Goal: Task Accomplishment & Management: Complete application form

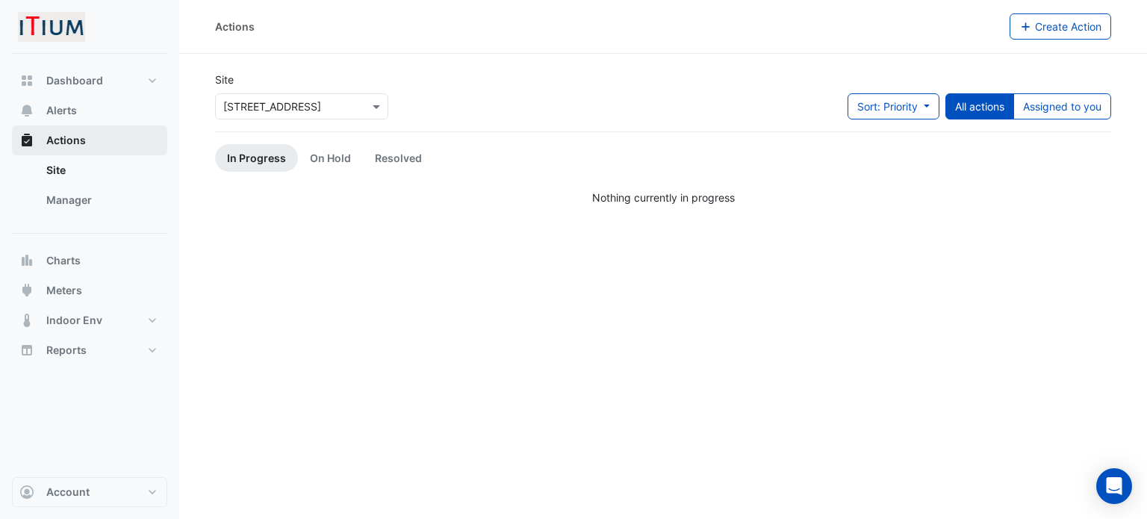
click at [55, 137] on span "Actions" at bounding box center [66, 140] width 40 height 15
click at [57, 105] on span "Alerts" at bounding box center [61, 110] width 31 height 15
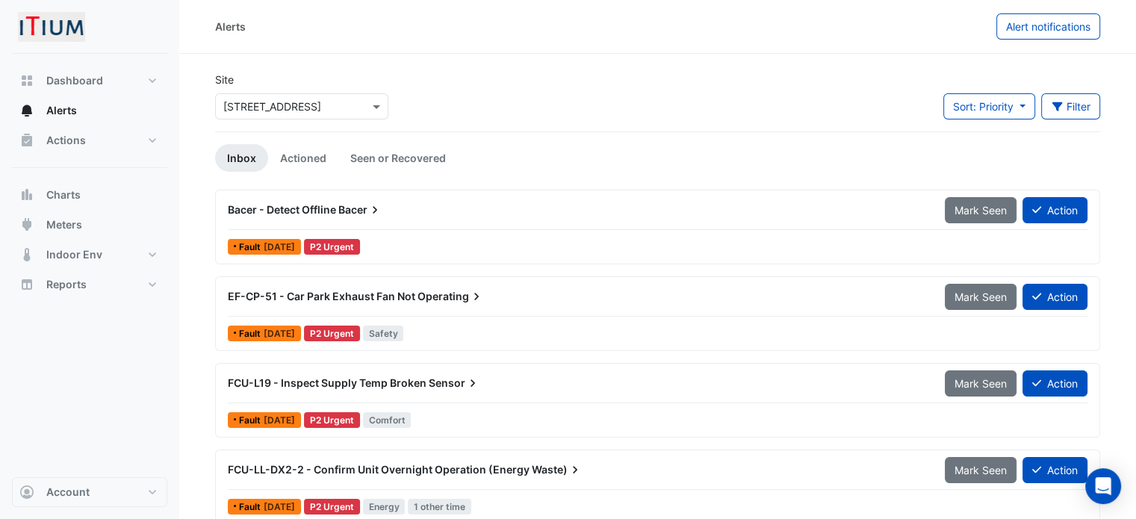
click at [455, 205] on div "Bacer - Detect Offline Bacer" at bounding box center [577, 209] width 699 height 15
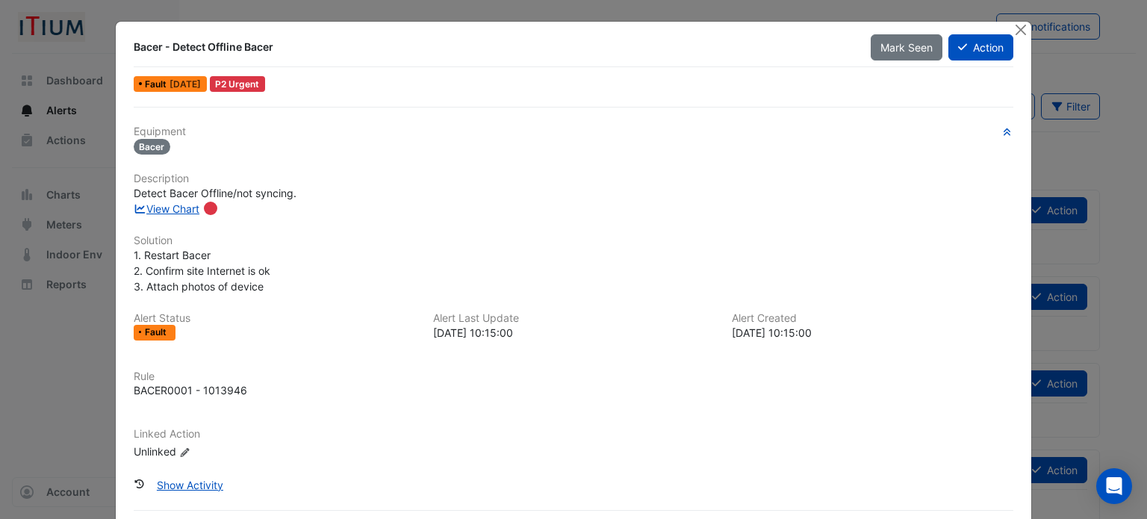
scroll to position [69, 0]
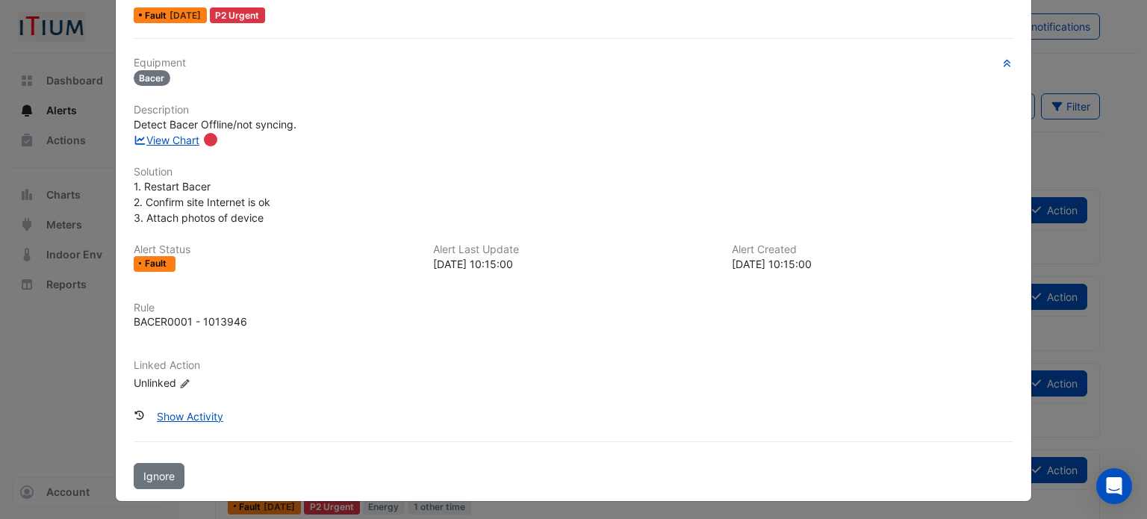
click at [170, 128] on span "Detect Bacer Offline/not syncing." at bounding box center [215, 124] width 163 height 13
click at [172, 135] on link "View Chart" at bounding box center [167, 140] width 66 height 13
drag, startPoint x: 131, startPoint y: 320, endPoint x: 339, endPoint y: 317, distance: 208.3
click at [339, 317] on div "BACER0001 - 1013946" at bounding box center [574, 322] width 880 height 16
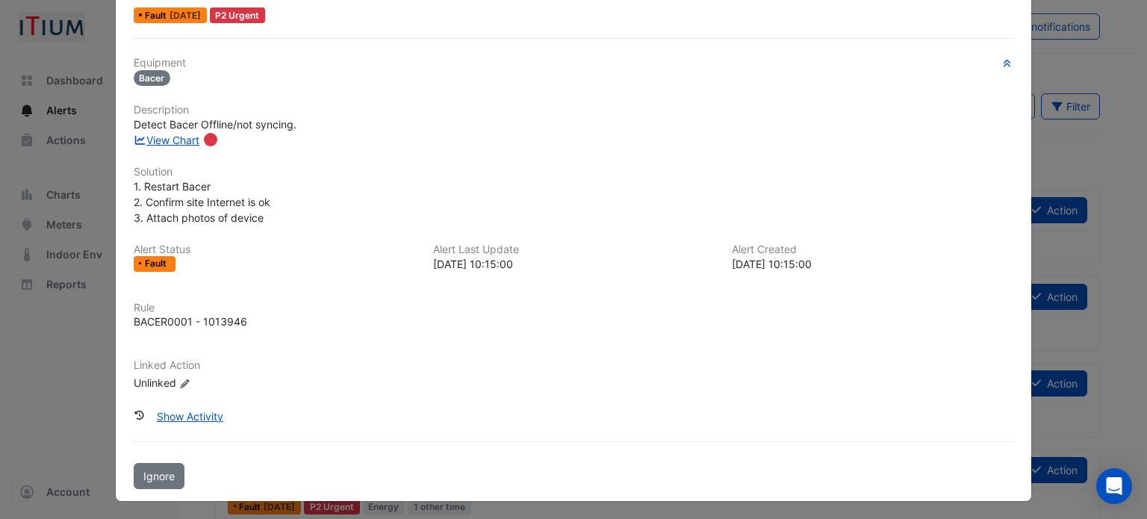
click at [242, 17] on div "P2 Urgent" at bounding box center [238, 15] width 56 height 16
click at [411, 34] on div "Bacer - Detect Offline Bacer Mark Seen Action Fault 6 days ago P2 Urgent Equipm…" at bounding box center [574, 227] width 916 height 548
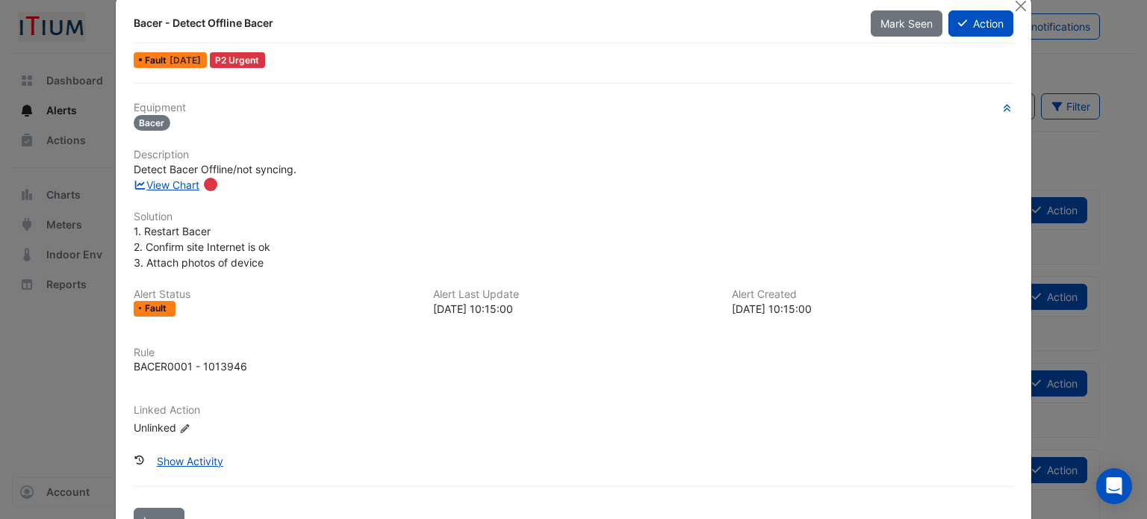
scroll to position [0, 0]
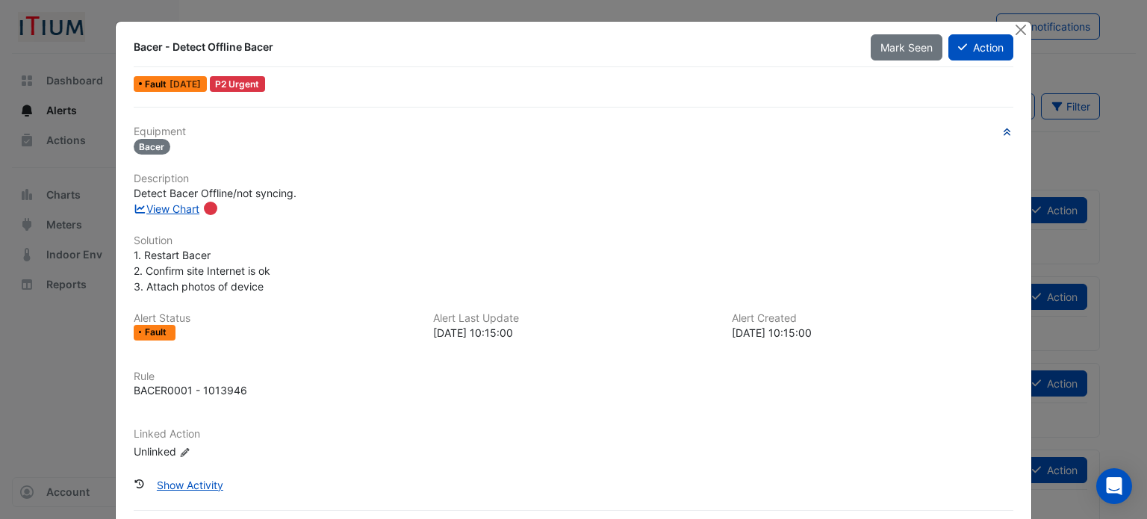
click at [1001, 132] on icon "button" at bounding box center [1006, 132] width 11 height 9
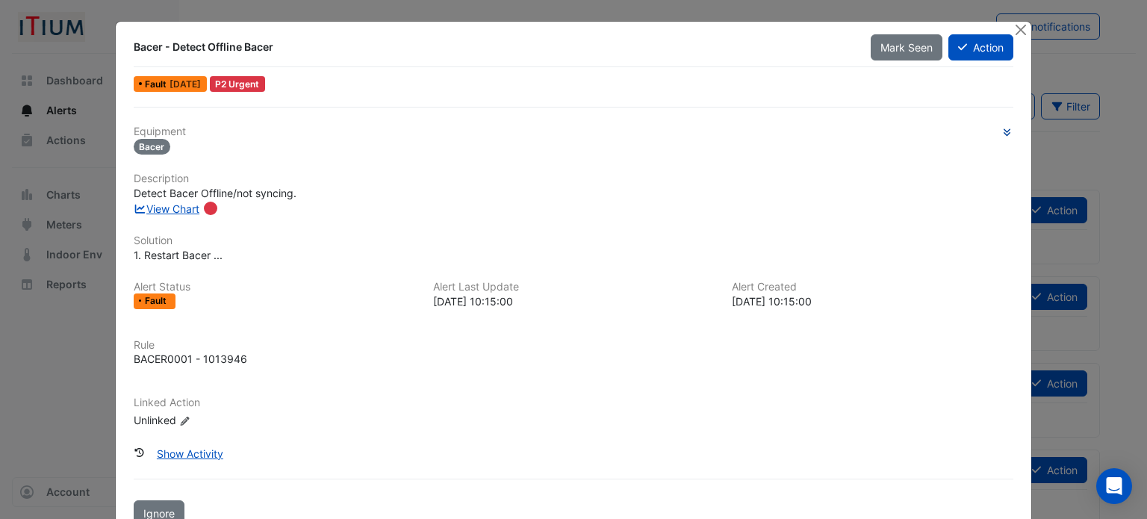
click at [1019, 19] on ngb-modal-window "Bacer - Detect Offline Bacer Mark Seen Action Fault 6 days ago P2 Urgent Equipm…" at bounding box center [573, 259] width 1147 height 519
click at [1019, 27] on button "Close" at bounding box center [1020, 30] width 16 height 16
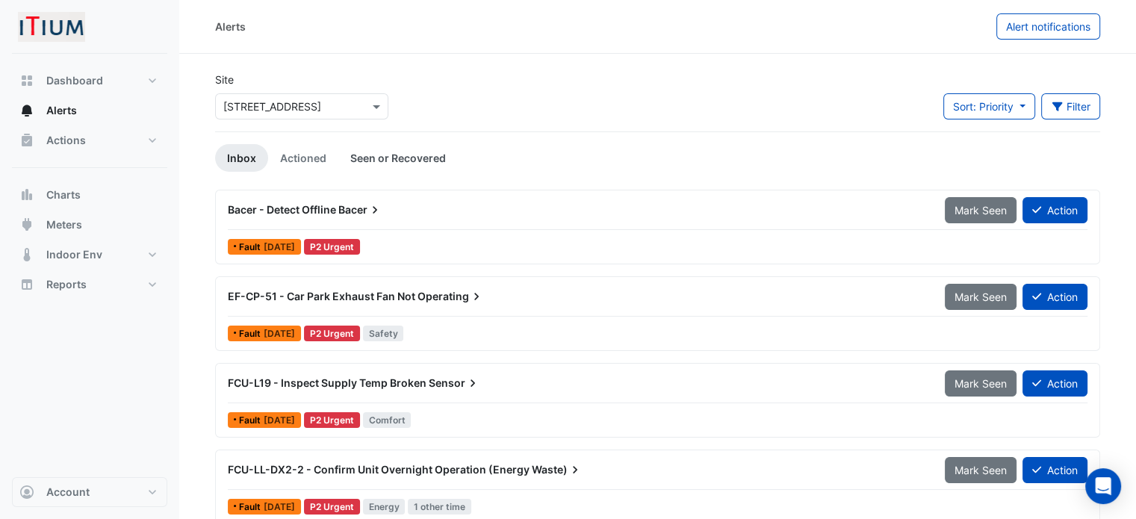
click at [361, 158] on link "Seen or Recovered" at bounding box center [397, 158] width 119 height 28
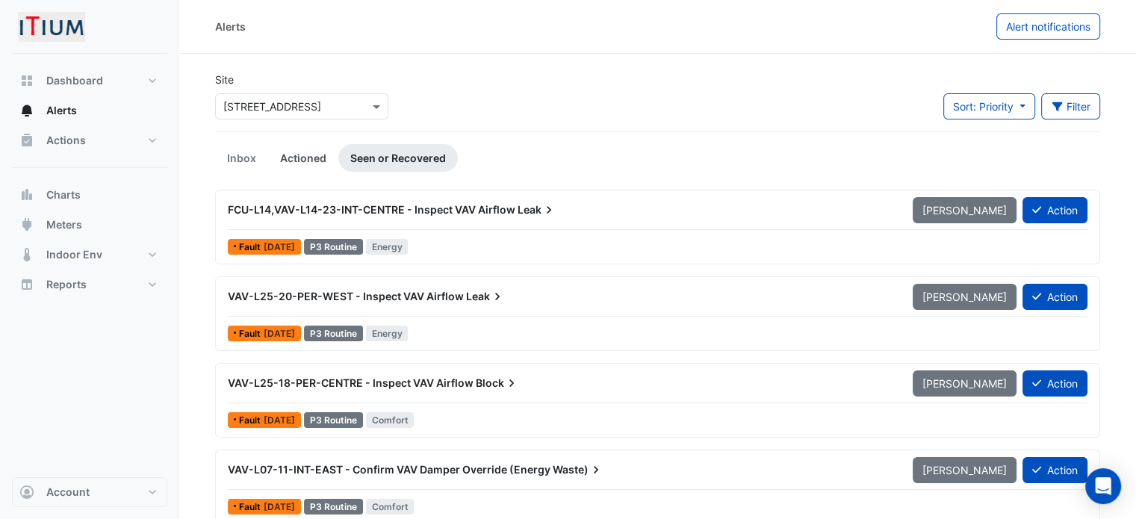
click at [290, 155] on link "Actioned" at bounding box center [303, 158] width 70 height 28
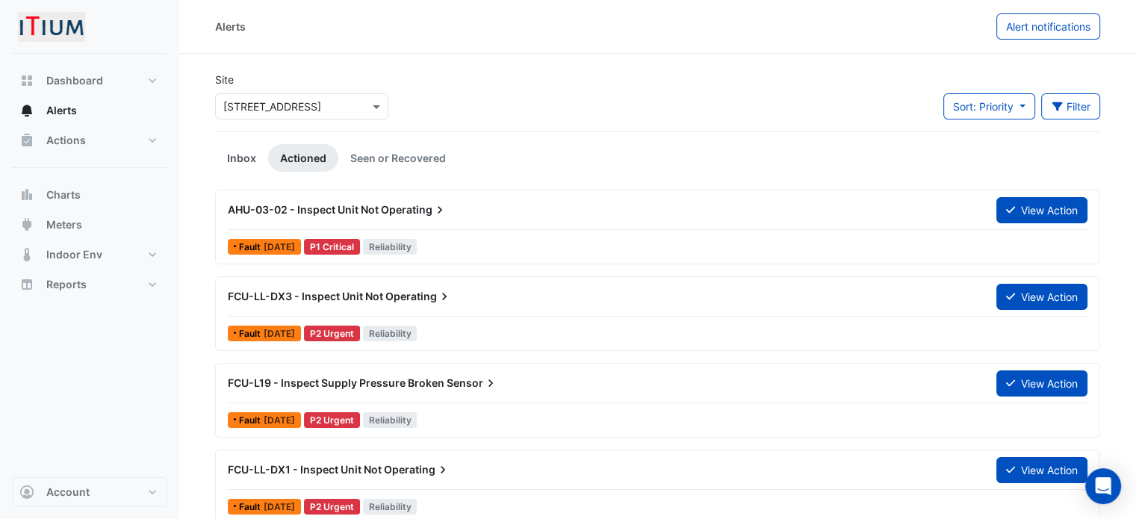
click at [230, 153] on link "Inbox" at bounding box center [241, 158] width 53 height 28
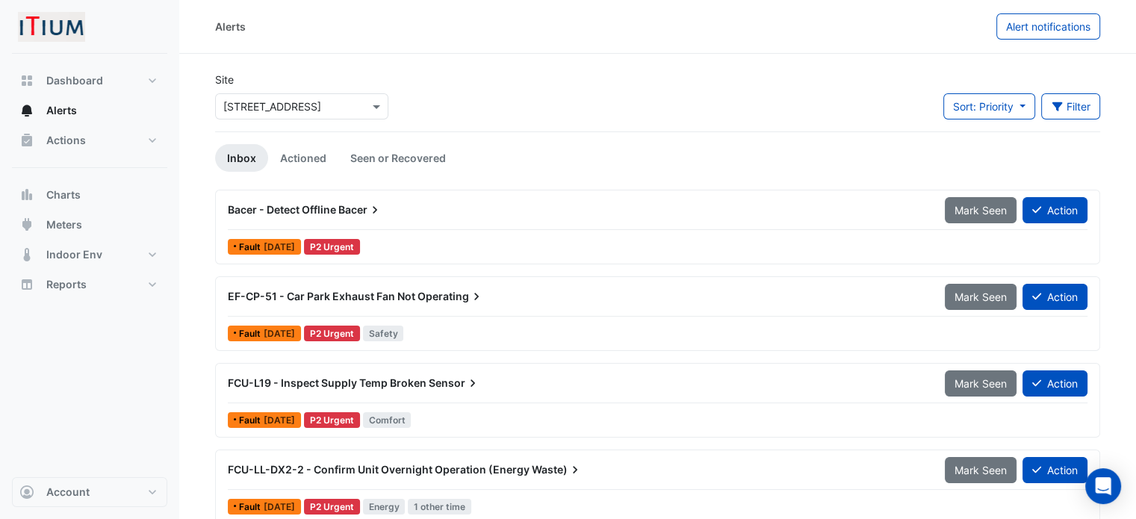
click at [326, 144] on li "Actioned" at bounding box center [303, 158] width 70 height 28
click at [323, 161] on link "Actioned" at bounding box center [303, 158] width 70 height 28
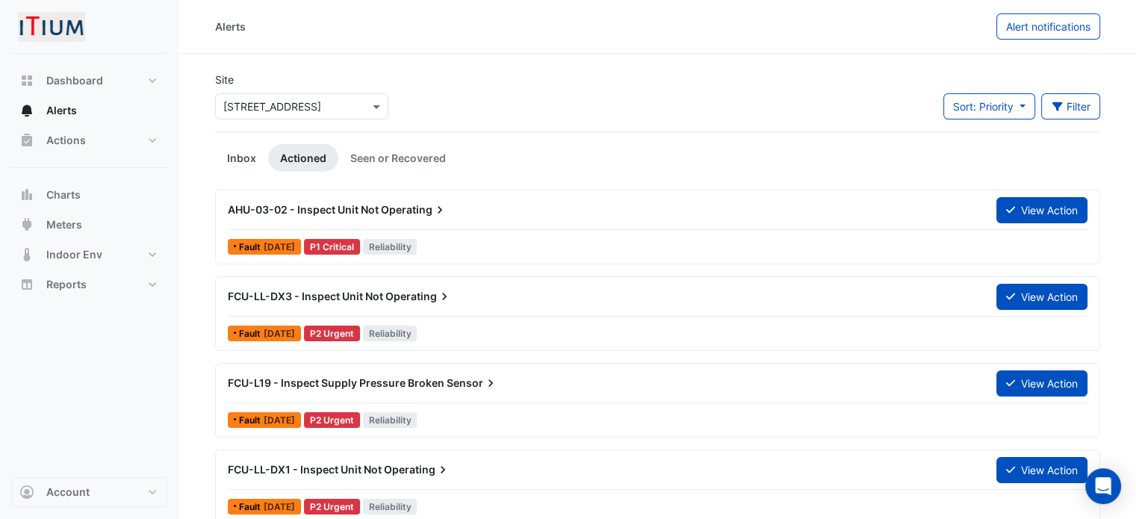
click at [238, 155] on link "Inbox" at bounding box center [241, 158] width 53 height 28
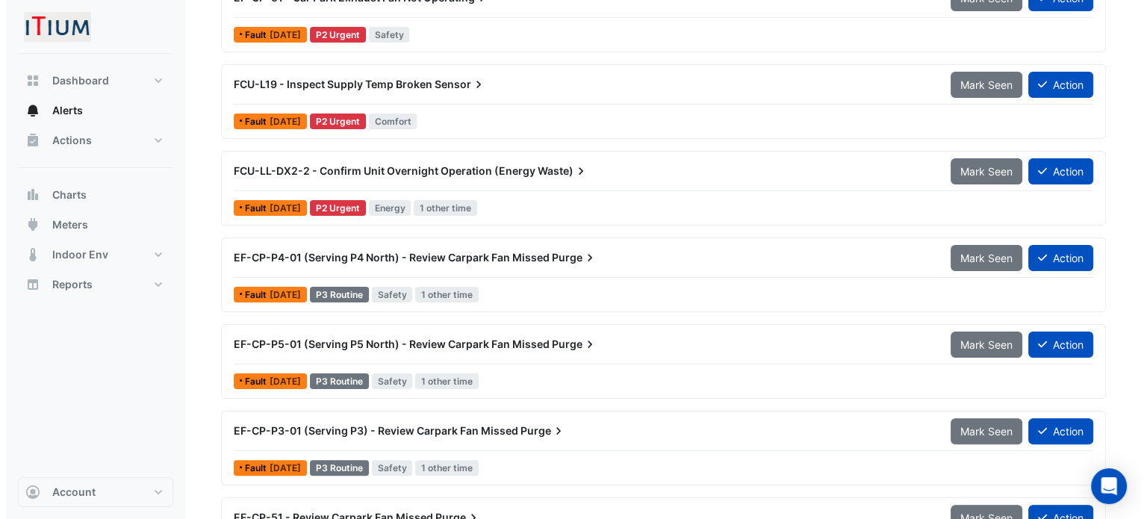
scroll to position [224, 0]
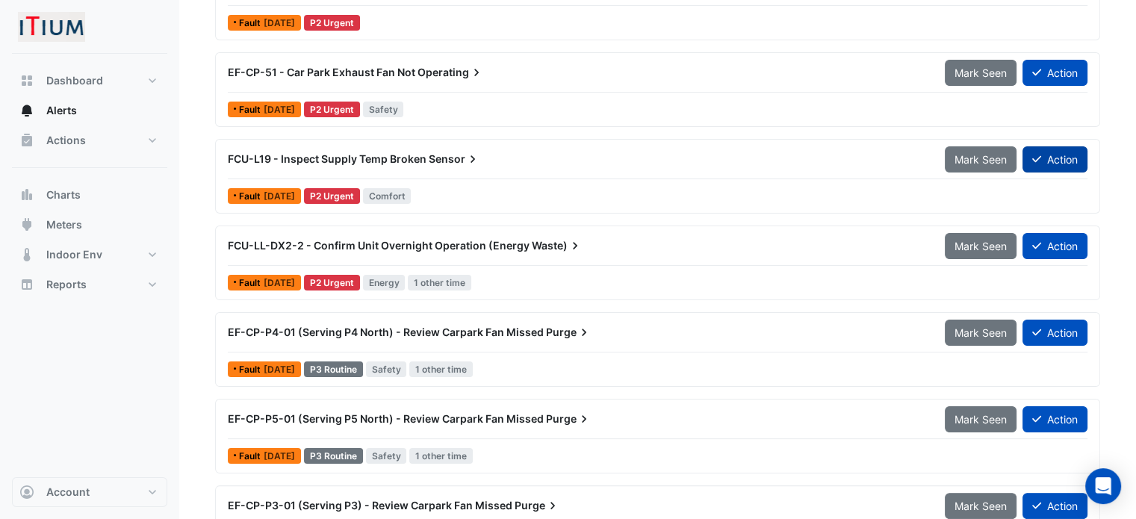
click at [1071, 152] on button "Action" at bounding box center [1054, 159] width 65 height 26
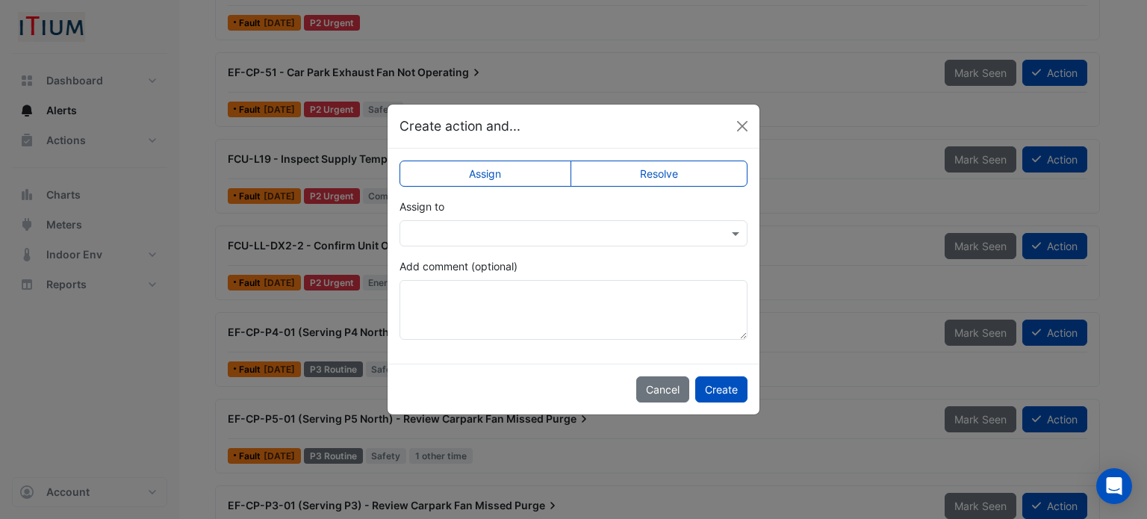
click at [517, 236] on input "text" at bounding box center [559, 234] width 302 height 16
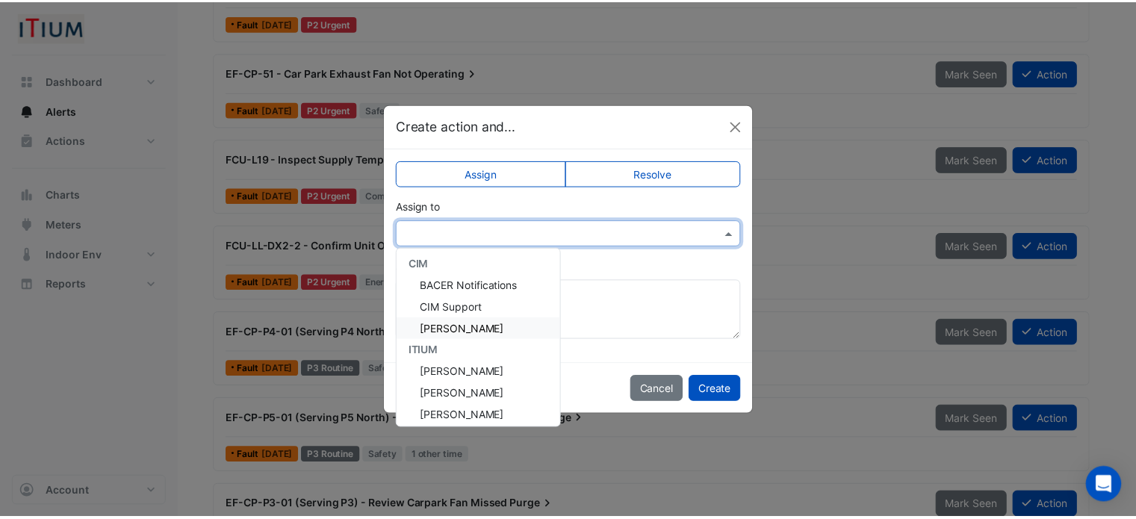
scroll to position [158, 0]
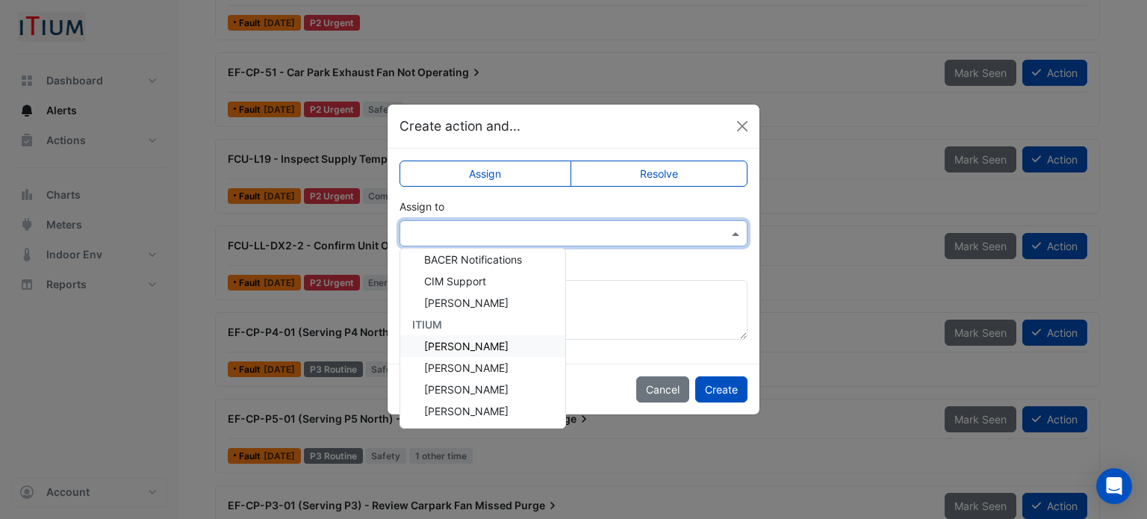
click at [484, 346] on span "Arthur Witherby" at bounding box center [466, 346] width 84 height 13
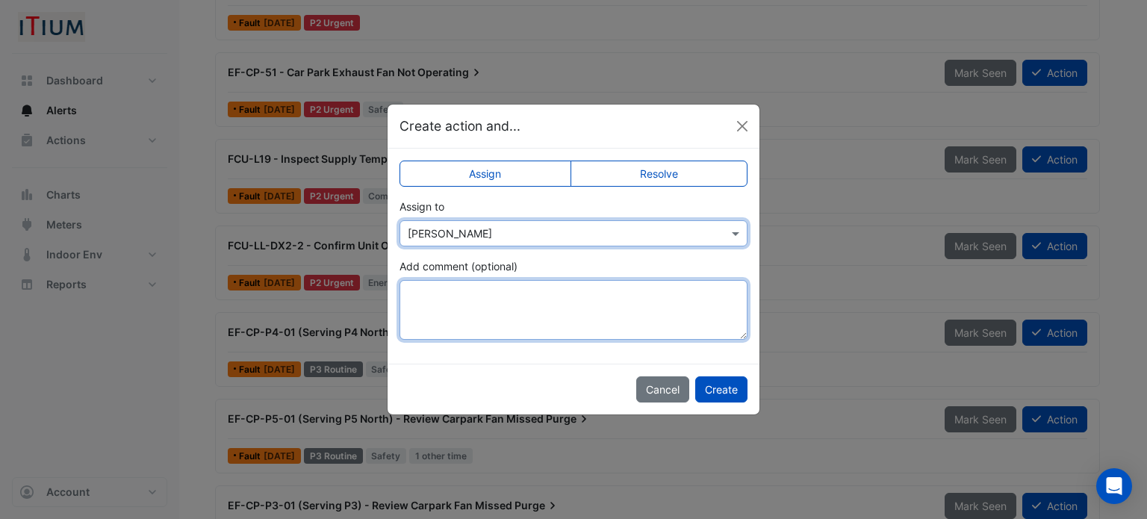
click at [533, 284] on textarea "Add comment (optional)" at bounding box center [573, 310] width 348 height 60
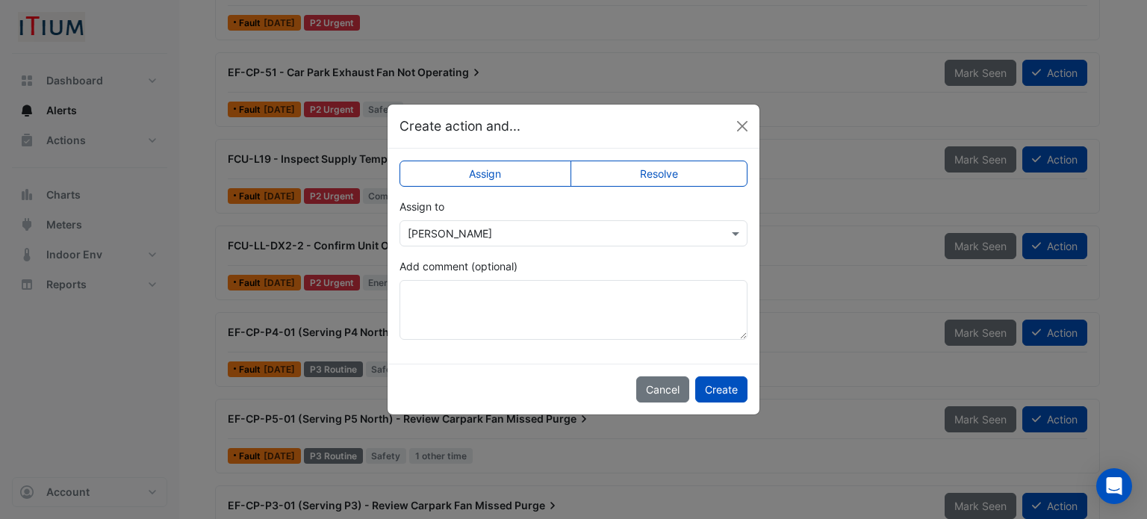
click at [662, 171] on label "Resolve" at bounding box center [659, 174] width 178 height 26
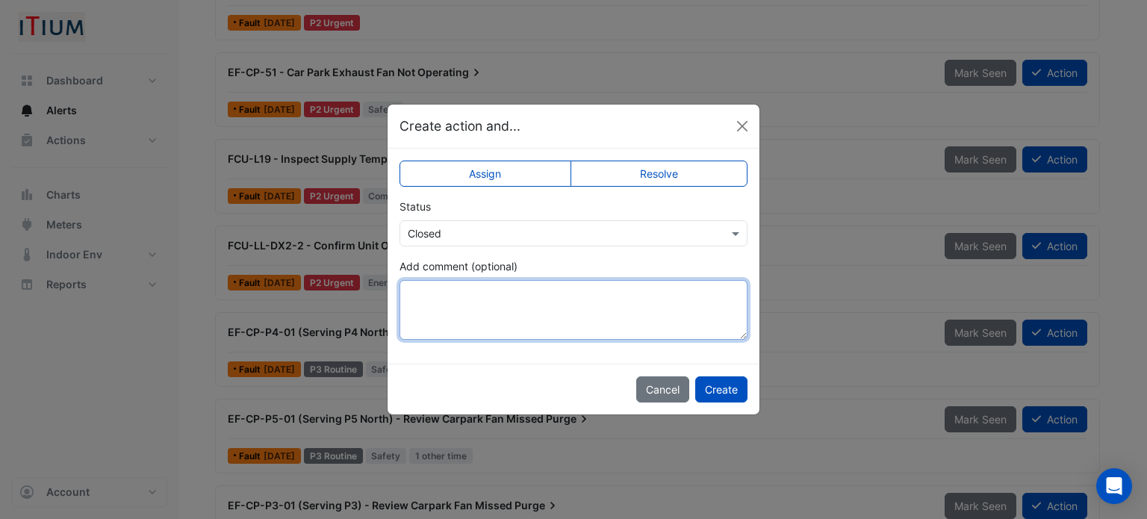
click at [526, 309] on textarea "Add comment (optional)" at bounding box center [573, 310] width 348 height 60
click at [597, 298] on textarea "**********" at bounding box center [573, 310] width 348 height 60
click at [665, 295] on textarea "**********" at bounding box center [573, 310] width 348 height 60
type textarea "**********"
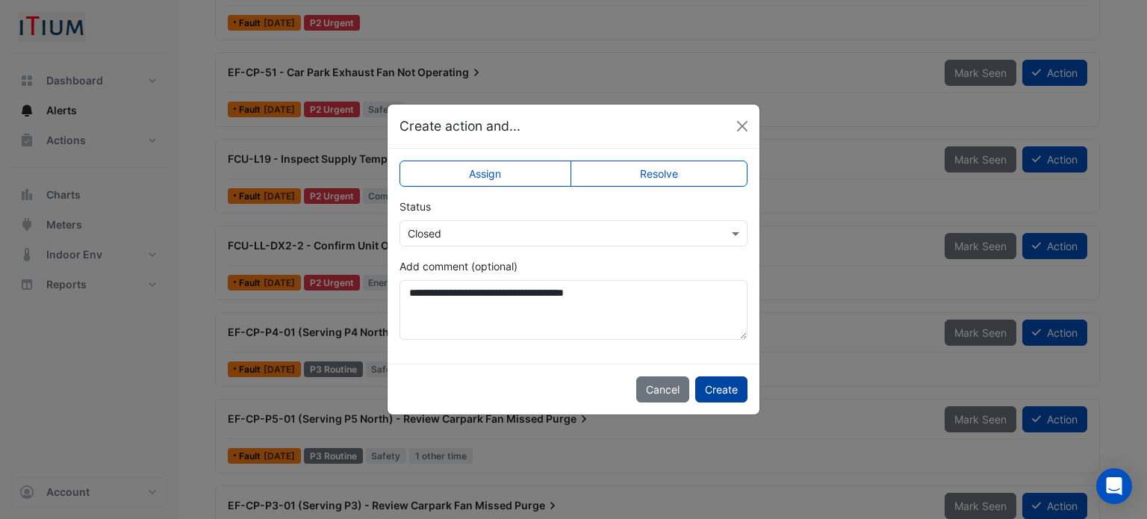
click at [733, 393] on button "Create" at bounding box center [721, 389] width 52 height 26
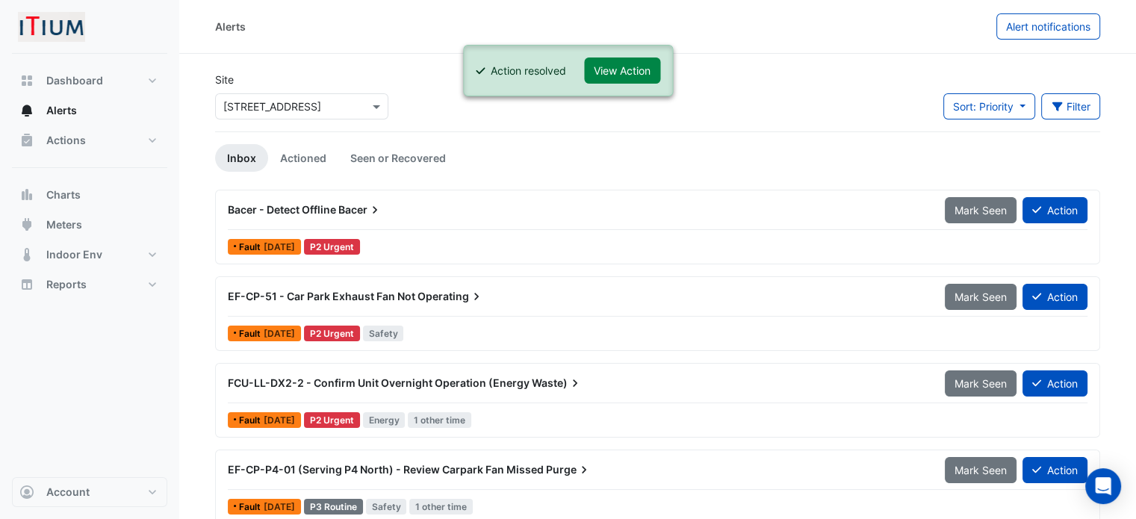
scroll to position [149, 0]
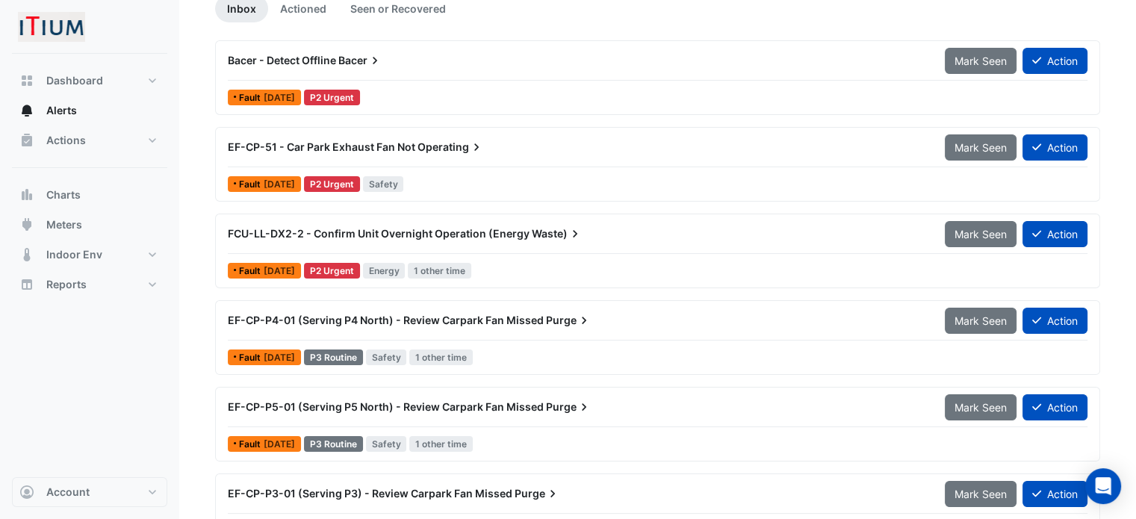
click at [700, 142] on div "EF-CP-51 - Car Park Exhaust Fan Not Operating" at bounding box center [577, 147] width 699 height 15
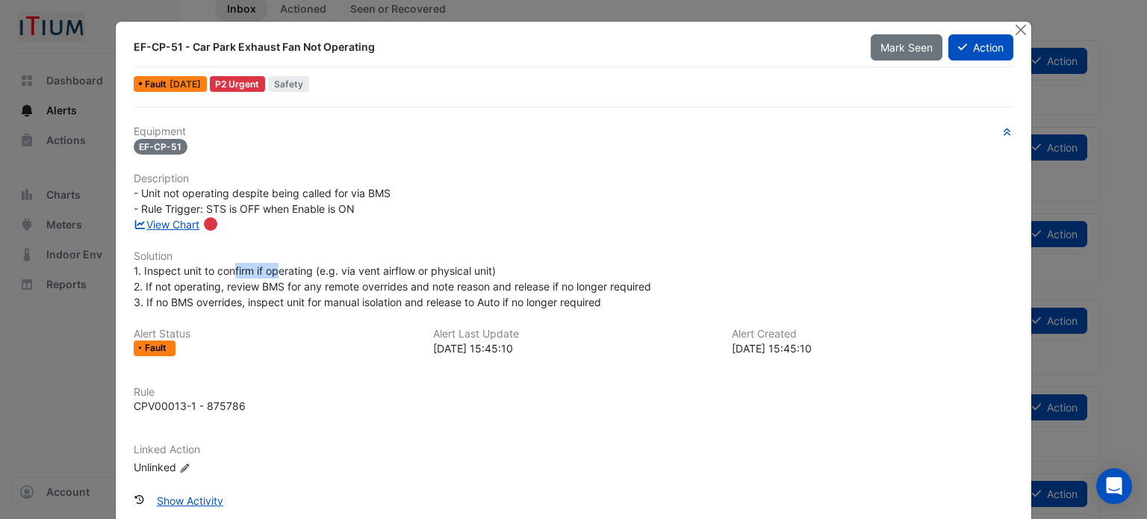
drag, startPoint x: 230, startPoint y: 263, endPoint x: 361, endPoint y: 271, distance: 131.7
click at [361, 271] on span "1. Inspect unit to confirm if operating (e.g. via vent airflow or physical unit…" at bounding box center [392, 286] width 517 height 44
click at [373, 270] on span "1. Inspect unit to confirm if operating (e.g. via vent airflow or physical unit…" at bounding box center [392, 286] width 517 height 44
click at [373, 283] on span "1. Inspect unit to confirm if operating (e.g. via vent airflow or physical unit…" at bounding box center [392, 286] width 517 height 44
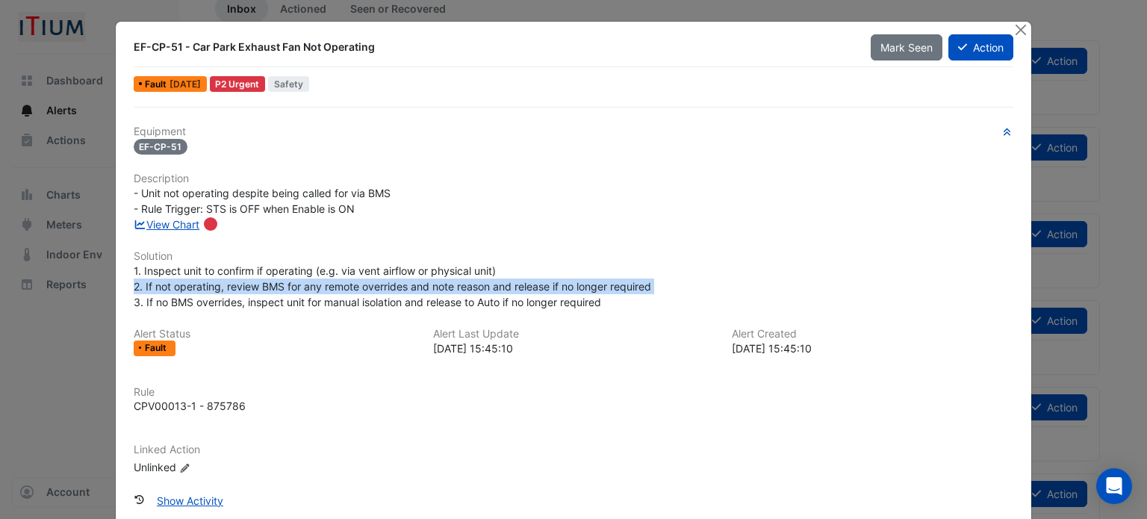
click at [373, 283] on span "1. Inspect unit to confirm if operating (e.g. via vent airflow or physical unit…" at bounding box center [392, 286] width 517 height 44
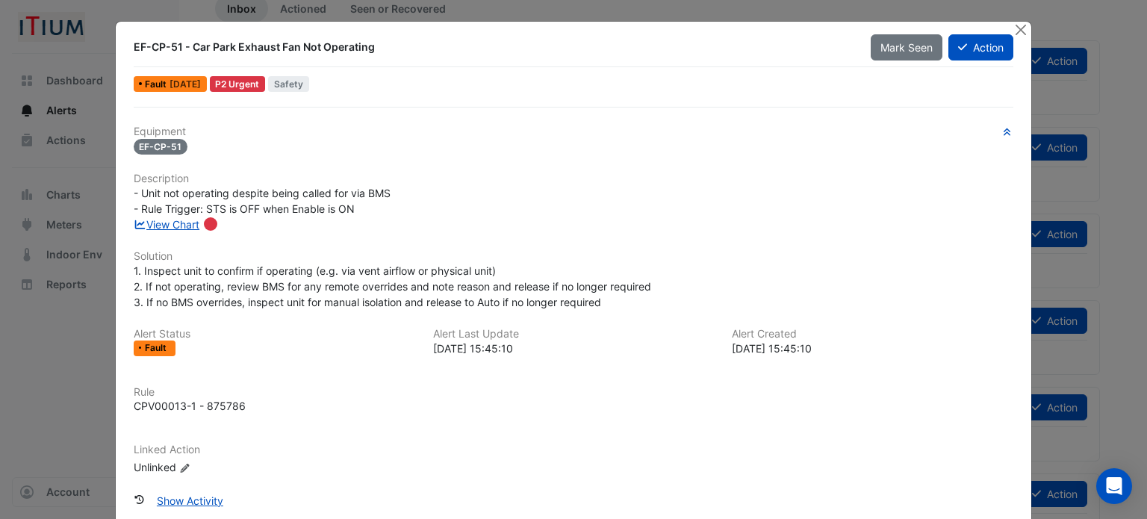
click at [349, 274] on span "1. Inspect unit to confirm if operating (e.g. via vent airflow or physical unit…" at bounding box center [392, 286] width 517 height 44
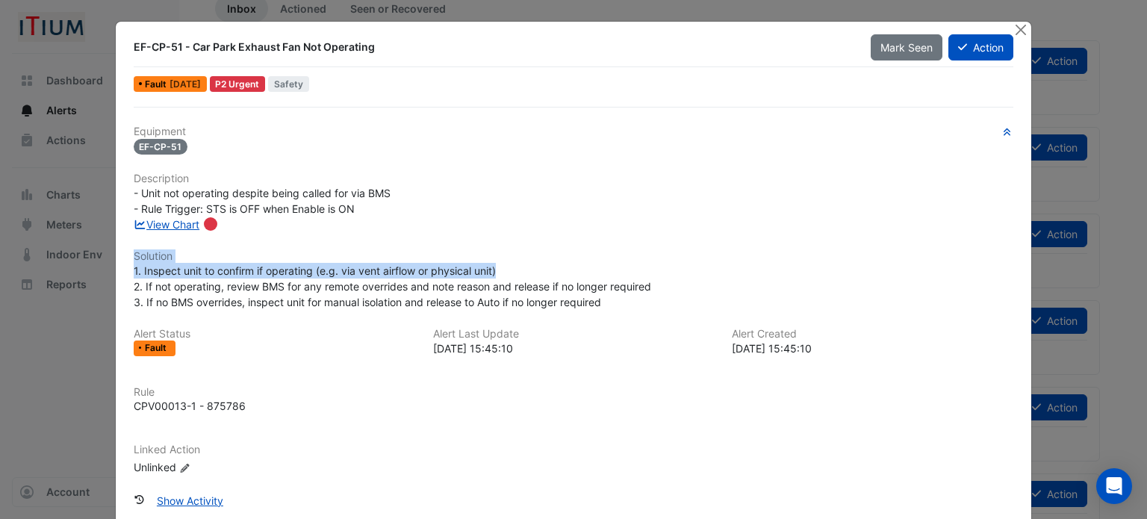
drag, startPoint x: 416, startPoint y: 263, endPoint x: 0, endPoint y: 253, distance: 416.0
click at [0, 253] on ngb-modal-window "EF-CP-51 - Car Park Exhaust Fan Not Operating Mark Seen Action Fault 6 months a…" at bounding box center [573, 259] width 1147 height 519
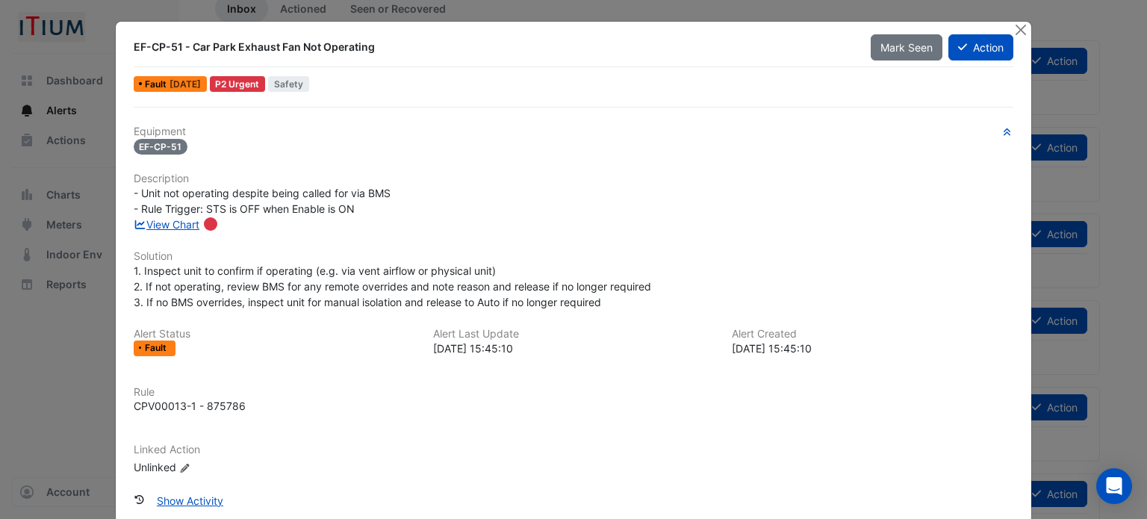
click at [293, 281] on span "1. Inspect unit to confirm if operating (e.g. via vent airflow or physical unit…" at bounding box center [392, 286] width 517 height 44
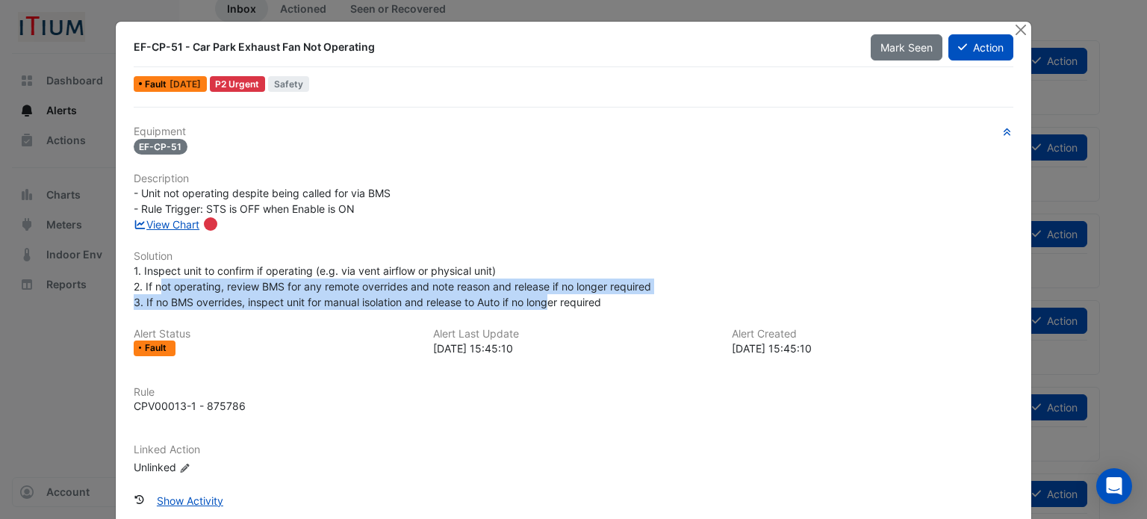
drag, startPoint x: 156, startPoint y: 285, endPoint x: 549, endPoint y: 300, distance: 393.7
click at [549, 300] on span "1. Inspect unit to confirm if operating (e.g. via vent airflow or physical unit…" at bounding box center [392, 286] width 517 height 44
click at [635, 292] on div "1. Inspect unit to confirm if operating (e.g. via vent airflow or physical unit…" at bounding box center [574, 286] width 880 height 47
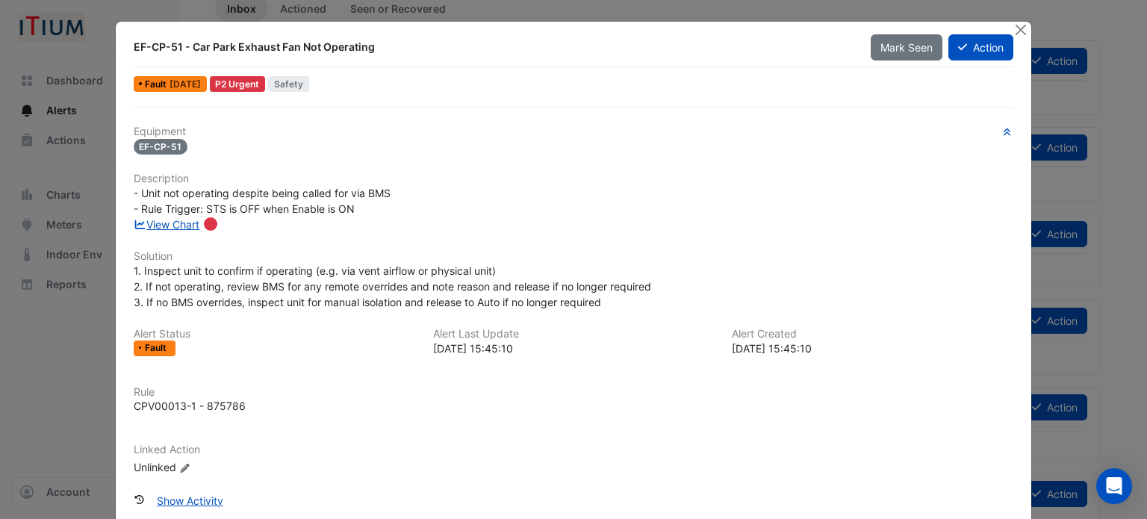
drag, startPoint x: 620, startPoint y: 293, endPoint x: 186, endPoint y: 271, distance: 434.3
click at [186, 271] on div "1. Inspect unit to confirm if operating (e.g. via vent airflow or physical unit…" at bounding box center [574, 286] width 880 height 47
click at [438, 269] on span "1. Inspect unit to confirm if operating (e.g. via vent airflow or physical unit…" at bounding box center [392, 286] width 517 height 44
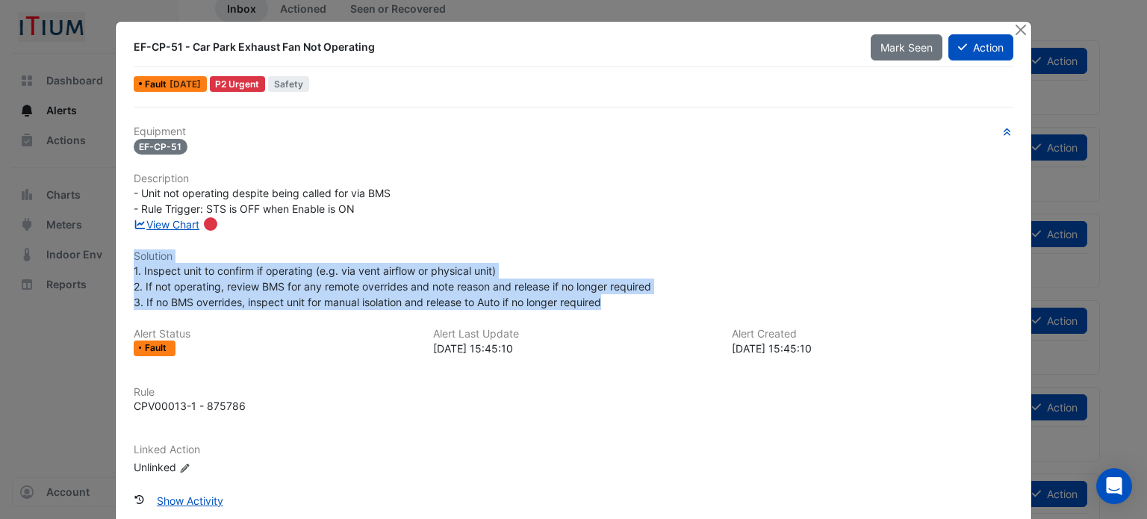
drag, startPoint x: 646, startPoint y: 296, endPoint x: 88, endPoint y: 255, distance: 559.2
click at [88, 255] on ngb-modal-window "EF-CP-51 - Car Park Exhaust Fan Not Operating Mark Seen Action Fault 6 months a…" at bounding box center [573, 259] width 1147 height 519
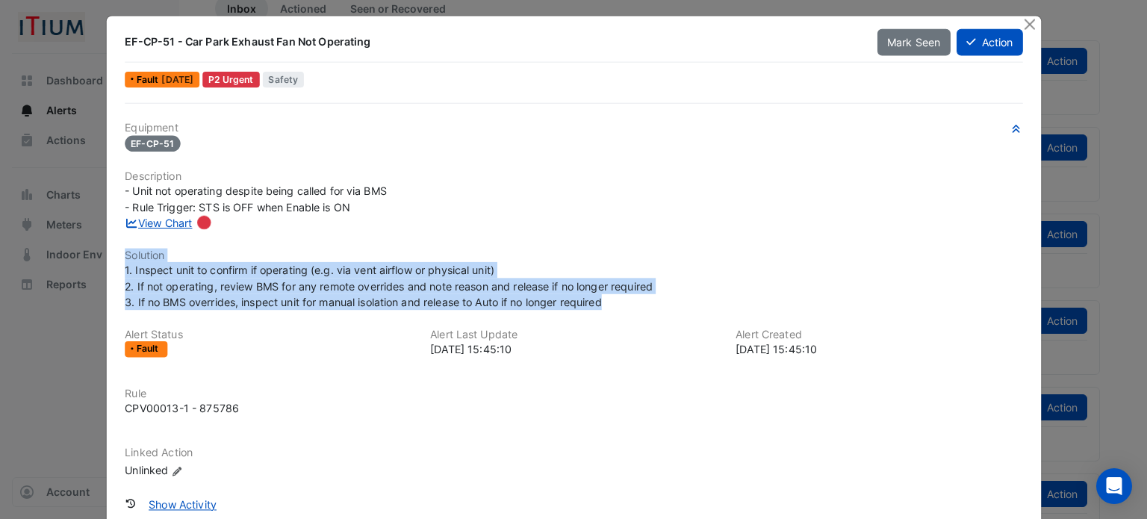
click at [379, 281] on span "1. Inspect unit to confirm if operating (e.g. via vent airflow or physical unit…" at bounding box center [389, 286] width 528 height 45
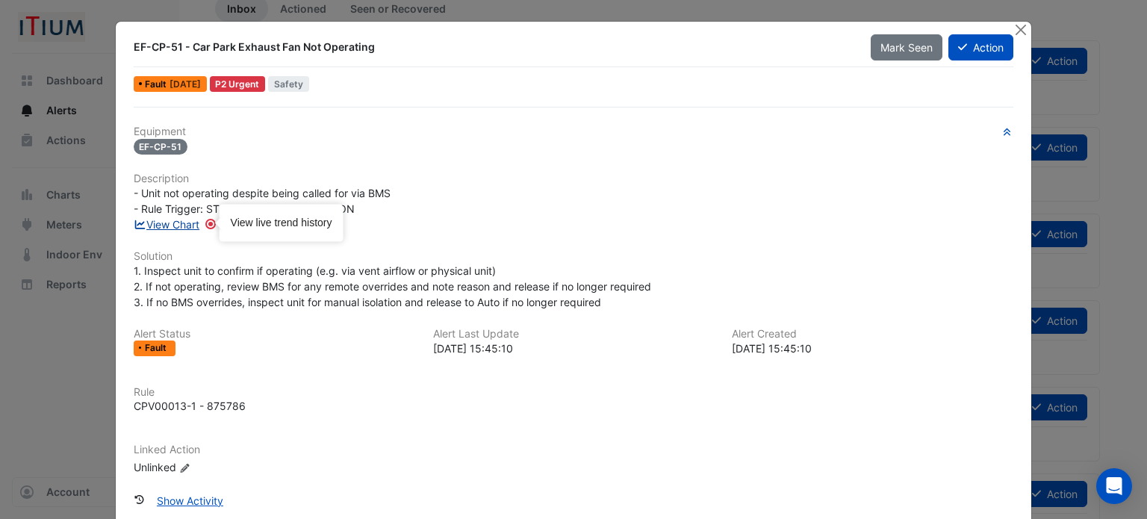
click at [161, 225] on link "View Chart" at bounding box center [167, 224] width 66 height 13
click at [1018, 25] on button "Close" at bounding box center [1020, 30] width 16 height 16
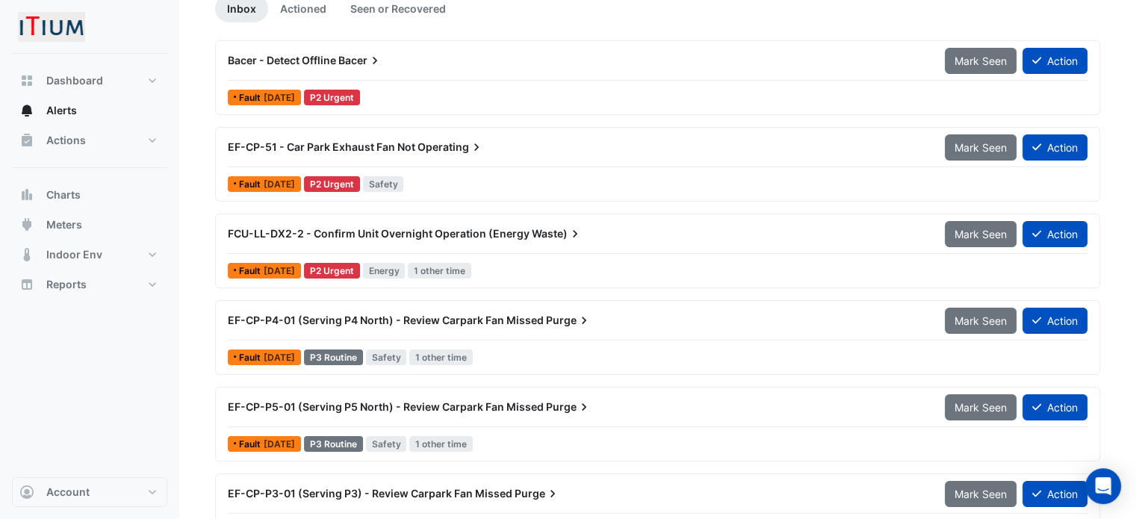
click at [314, 56] on span "Bacer - Detect Offline" at bounding box center [282, 60] width 108 height 13
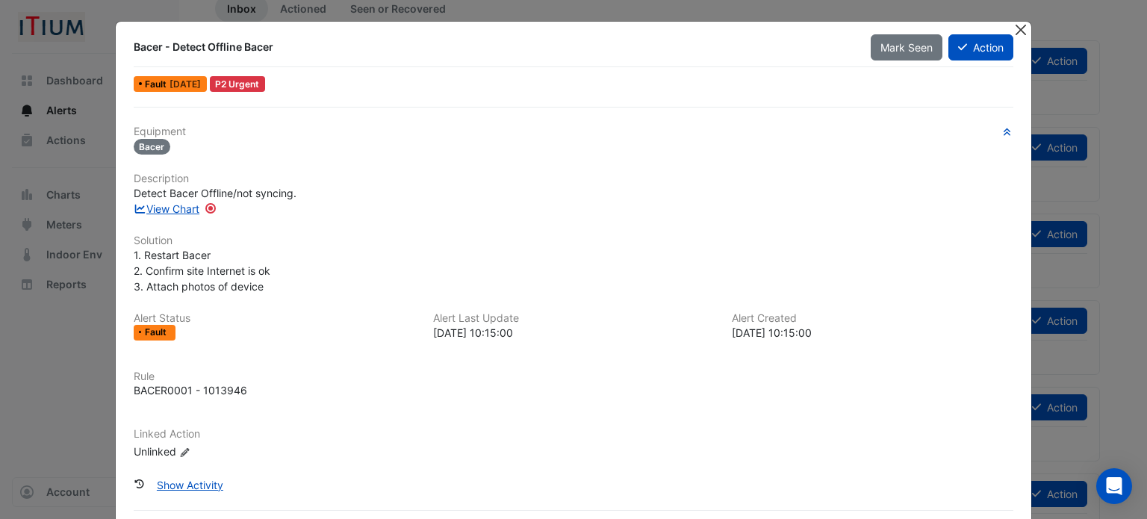
click at [1016, 29] on button "Close" at bounding box center [1020, 30] width 16 height 16
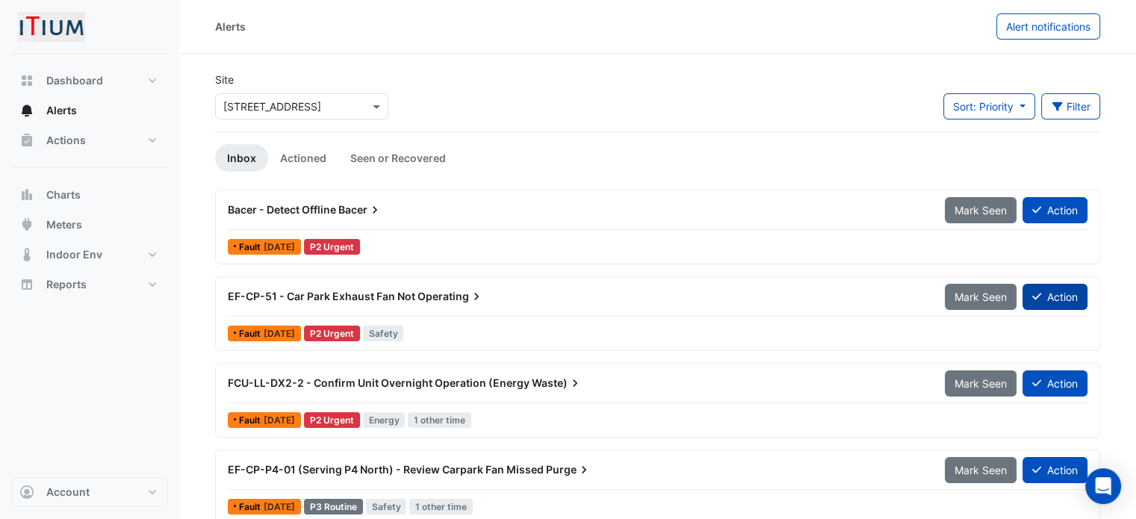
click at [1062, 292] on button "Action" at bounding box center [1054, 297] width 65 height 26
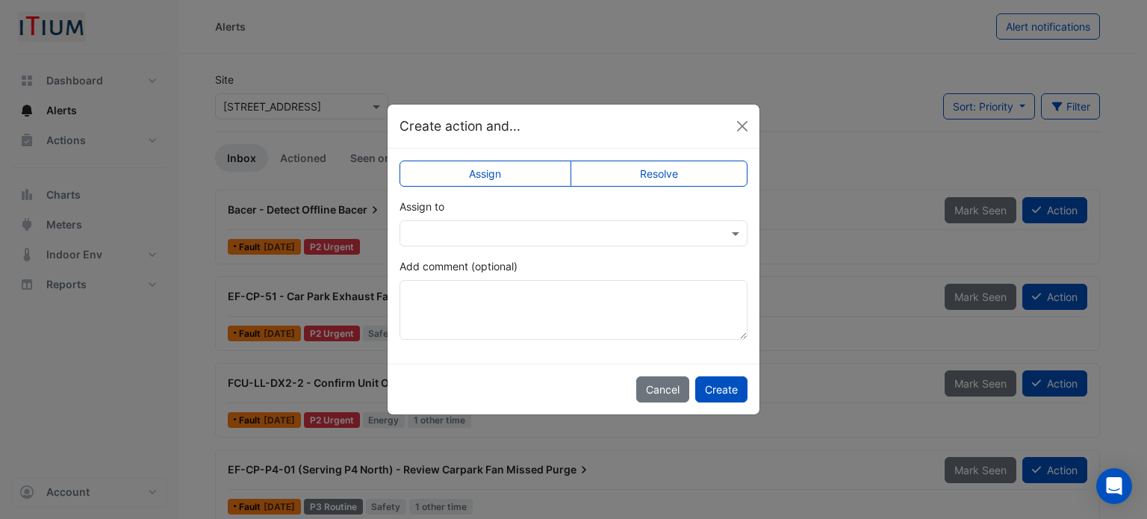
click at [659, 179] on label "Resolve" at bounding box center [659, 174] width 178 height 26
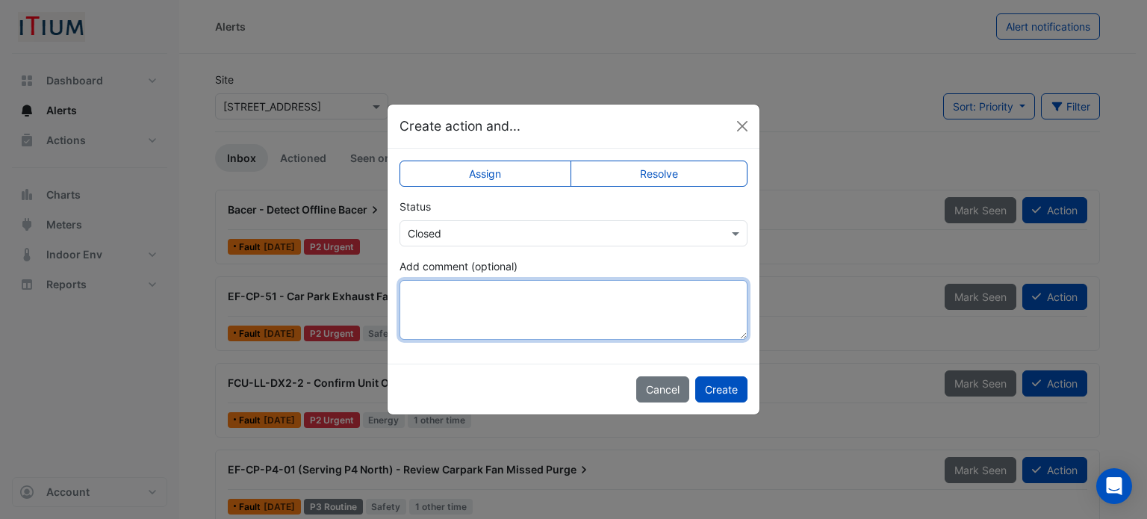
click at [544, 317] on textarea "Add comment (optional)" at bounding box center [573, 310] width 348 height 60
click at [510, 293] on textarea "**********" at bounding box center [573, 310] width 348 height 60
type textarea "**********"
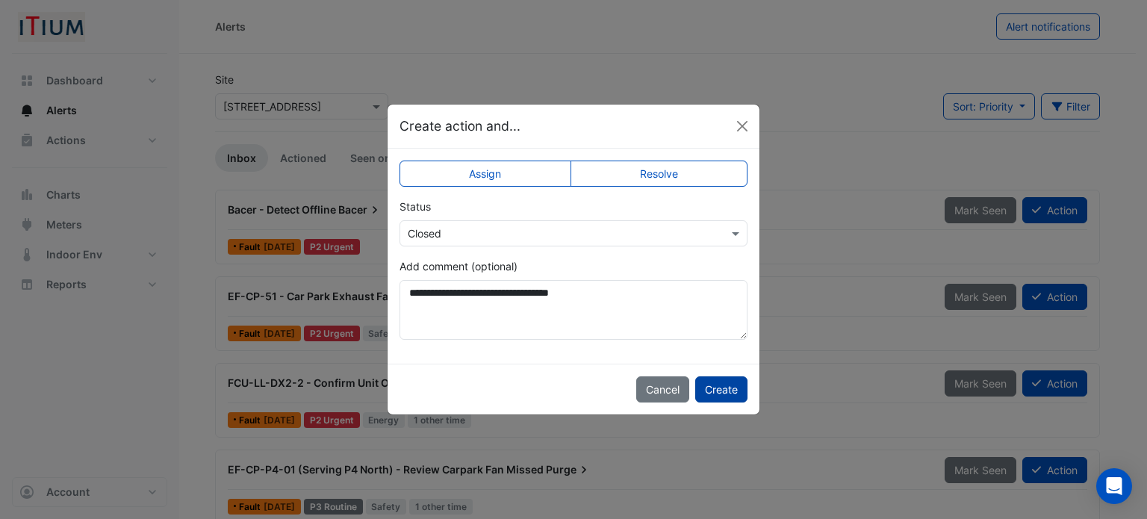
click at [709, 390] on button "Create" at bounding box center [721, 389] width 52 height 26
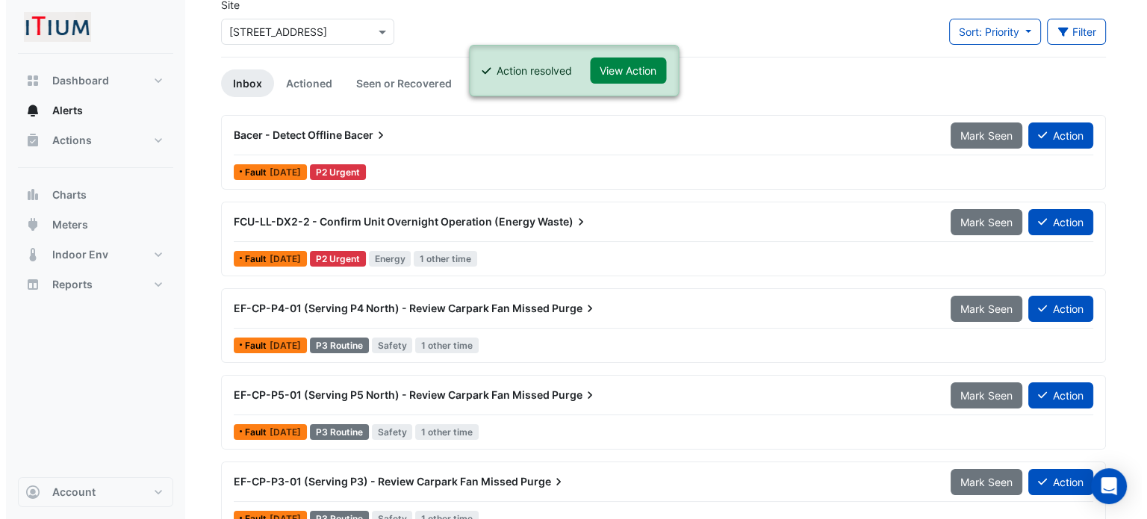
scroll to position [149, 0]
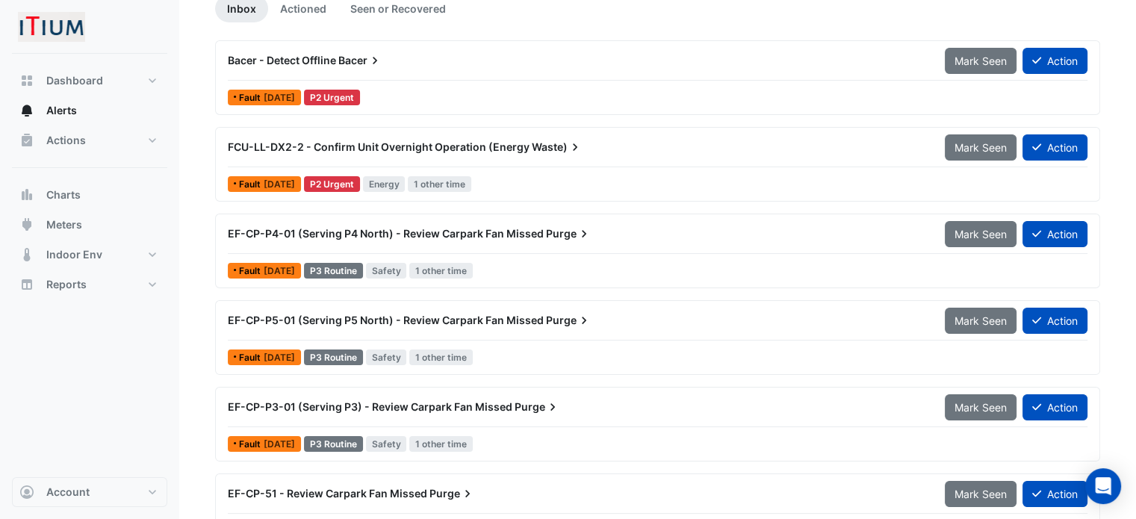
click at [632, 228] on div "EF-CP-P4-01 (Serving P4 North) - Review Carpark Fan Missed Purge" at bounding box center [577, 233] width 699 height 15
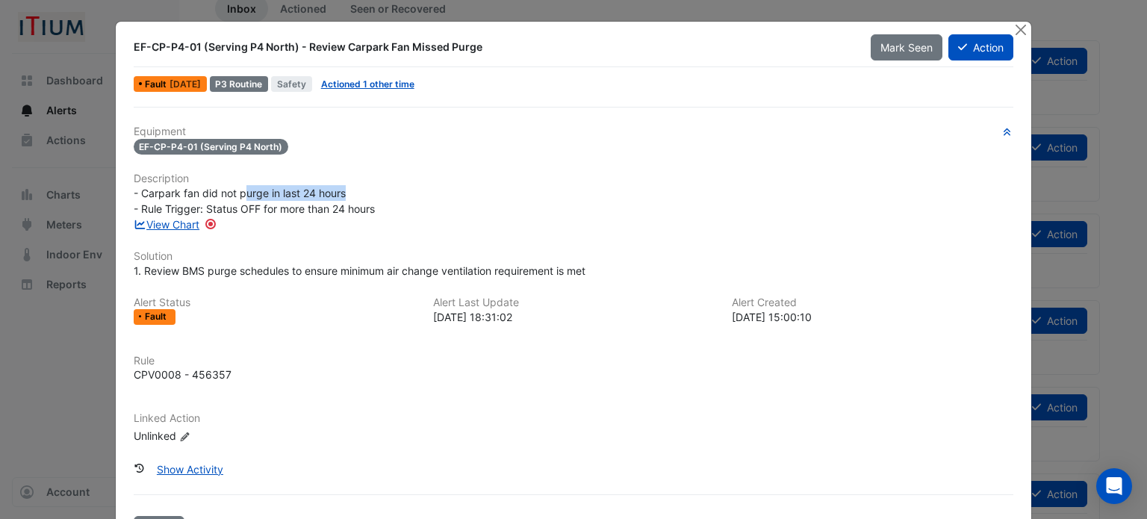
drag, startPoint x: 241, startPoint y: 199, endPoint x: 348, endPoint y: 199, distance: 106.8
click at [346, 199] on div "- Carpark fan did not purge in last 24 hours - Rule Trigger: Status OFF for mor…" at bounding box center [574, 200] width 880 height 31
click at [363, 217] on div "View Chart" at bounding box center [574, 225] width 898 height 16
click at [352, 206] on span "- Carpark fan did not purge in last 24 hours - Rule Trigger: Status OFF for mor…" at bounding box center [254, 201] width 241 height 28
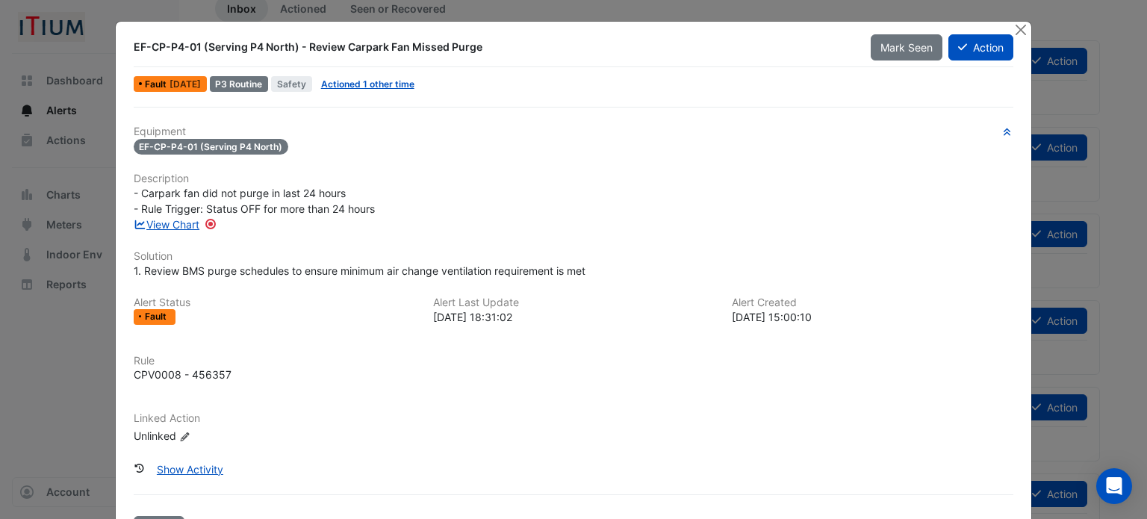
click at [319, 272] on span "1. Review BMS purge schedules to ensure minimum air change ventilation requirem…" at bounding box center [360, 270] width 452 height 13
drag, startPoint x: 218, startPoint y: 268, endPoint x: 488, endPoint y: 264, distance: 270.3
click at [488, 264] on span "1. Review BMS purge schedules to ensure minimum air change ventilation requirem…" at bounding box center [360, 270] width 452 height 13
click at [547, 264] on span "1. Review BMS purge schedules to ensure minimum air change ventilation requirem…" at bounding box center [360, 270] width 452 height 13
click at [594, 260] on h6 "Solution" at bounding box center [574, 256] width 880 height 13
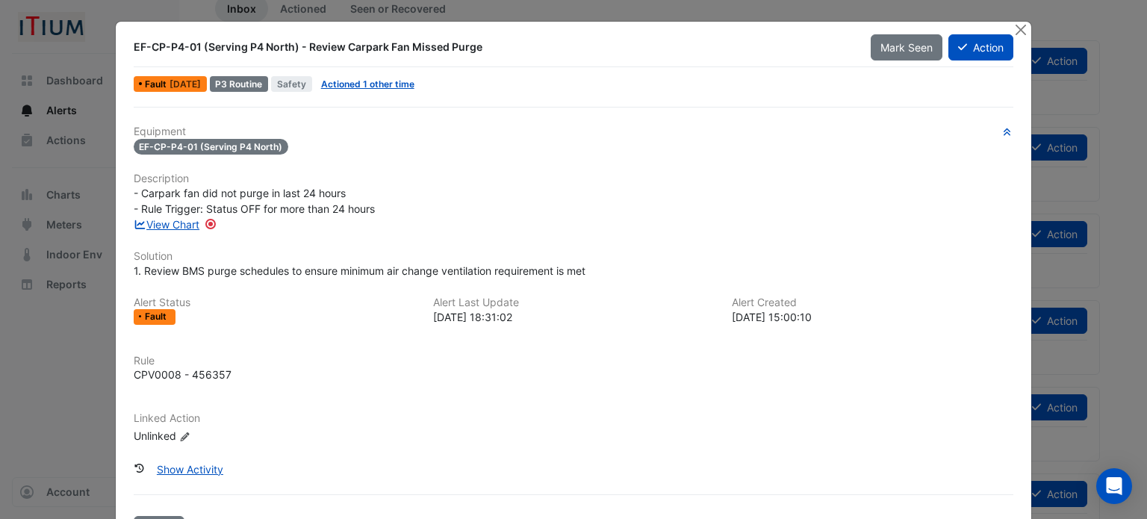
drag, startPoint x: 611, startPoint y: 273, endPoint x: 263, endPoint y: 271, distance: 348.7
click at [263, 271] on div "1. Review BMS purge schedules to ensure minimum air change ventilation requirem…" at bounding box center [574, 271] width 880 height 16
click at [712, 345] on div "Equipment EF-CP-P4-01 (Serving P4 North) Description - Carpark fan did not purg…" at bounding box center [574, 290] width 880 height 331
click at [1018, 31] on button "Close" at bounding box center [1020, 30] width 16 height 16
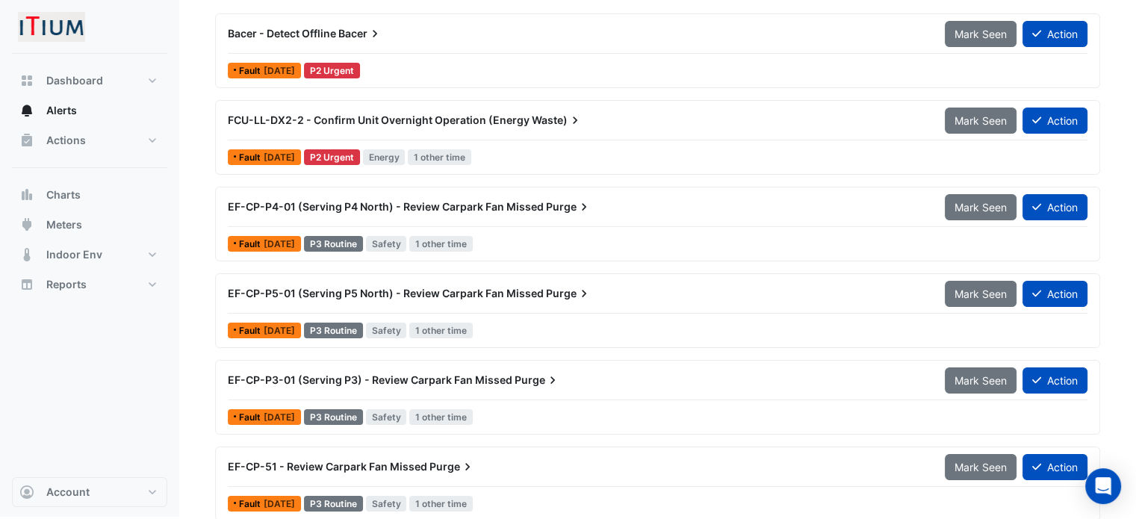
scroll to position [187, 0]
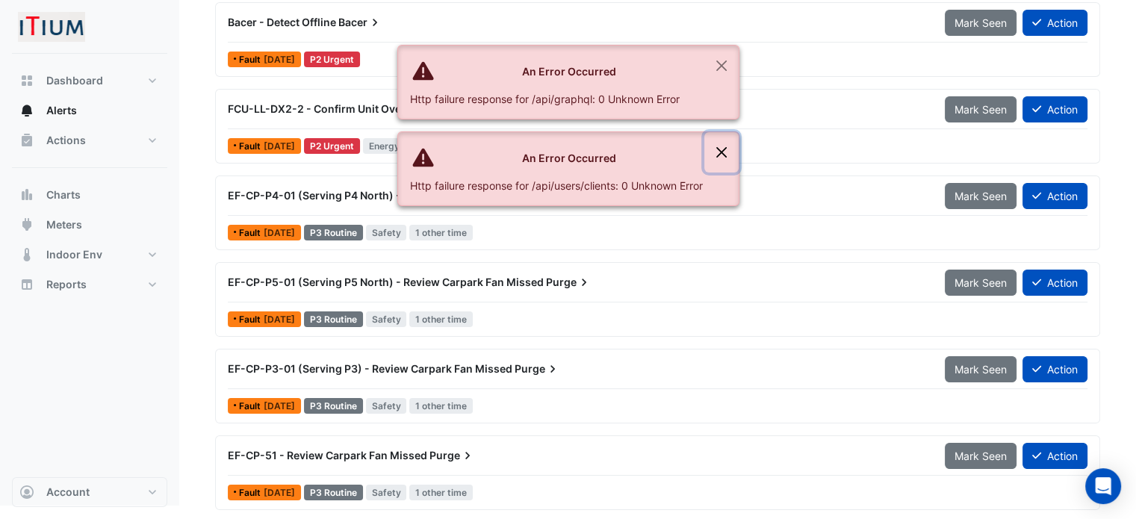
click at [718, 143] on button "Close" at bounding box center [721, 152] width 34 height 40
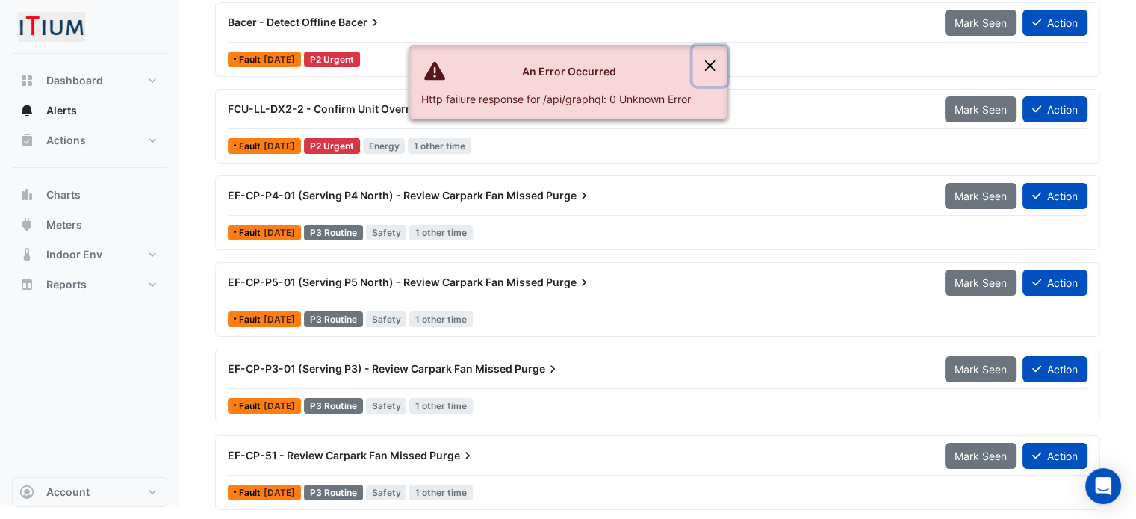
click at [701, 50] on button "Close" at bounding box center [709, 66] width 34 height 40
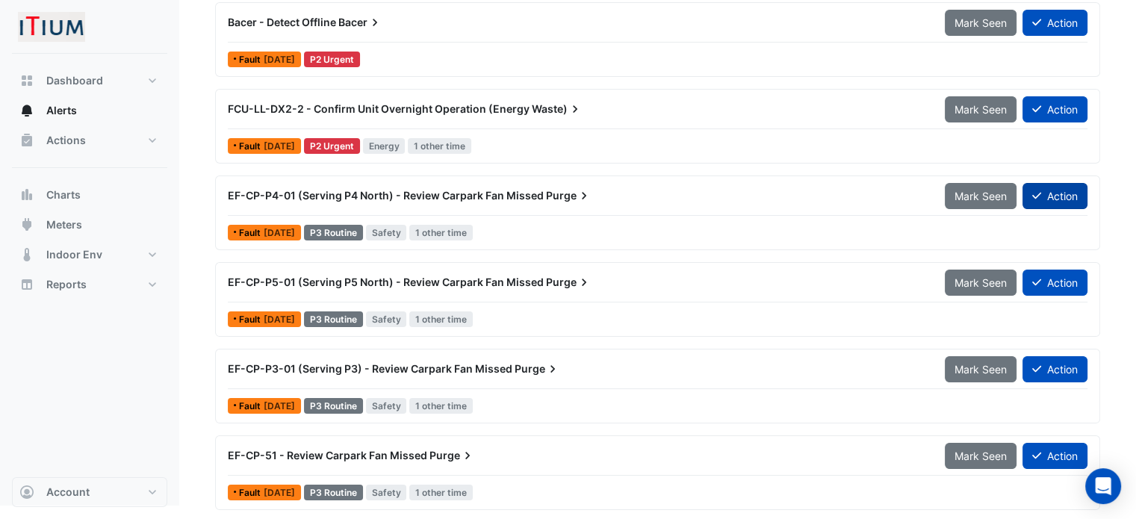
click at [1047, 193] on button "Action" at bounding box center [1054, 196] width 65 height 26
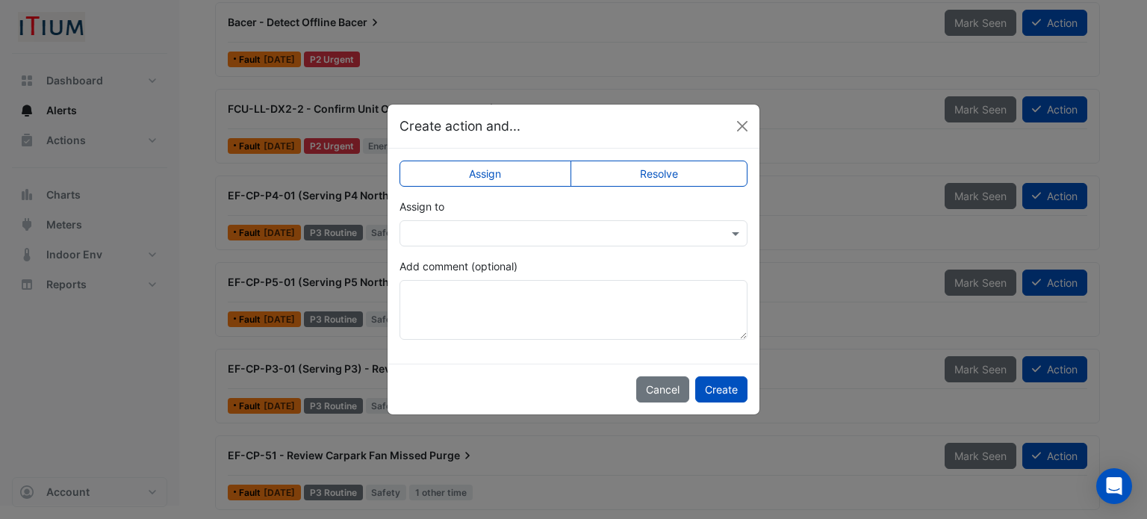
click at [687, 169] on label "Resolve" at bounding box center [659, 174] width 178 height 26
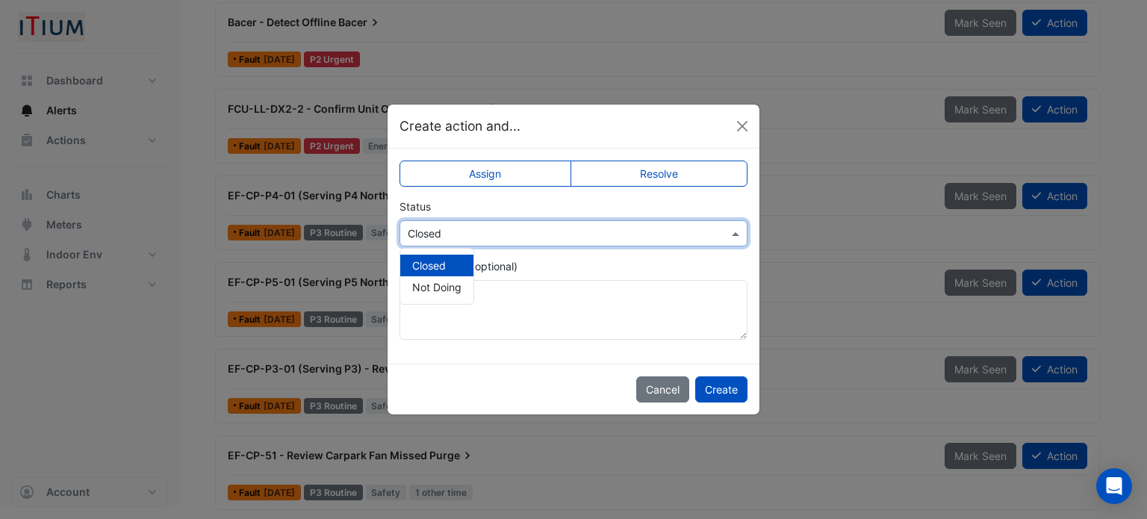
click at [529, 244] on div "Select Status × Closed" at bounding box center [573, 233] width 348 height 26
click at [440, 267] on span "Closed" at bounding box center [429, 265] width 34 height 13
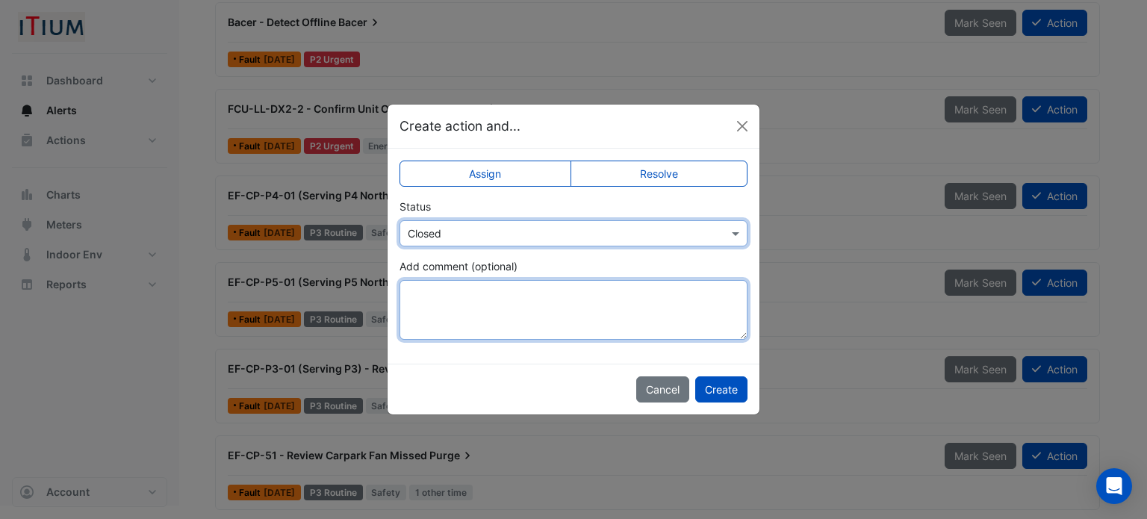
click at [458, 295] on textarea "Add comment (optional)" at bounding box center [573, 310] width 348 height 60
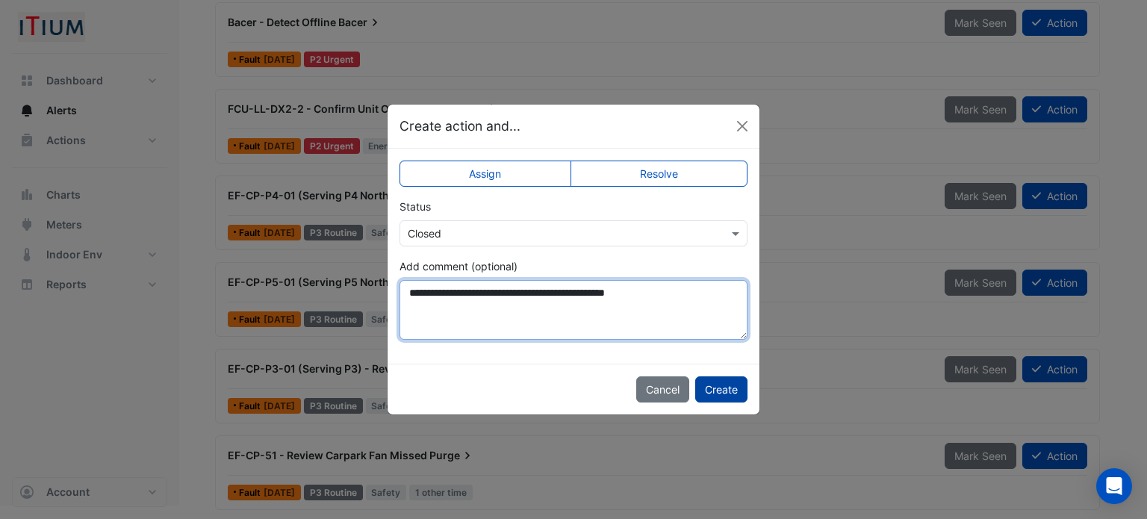
type textarea "**********"
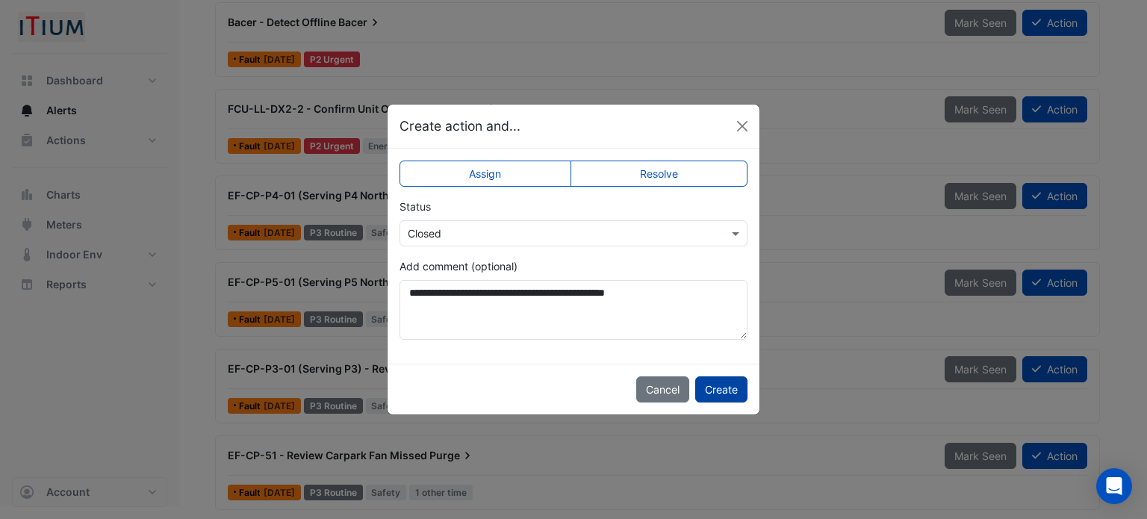
click at [736, 384] on button "Create" at bounding box center [721, 389] width 52 height 26
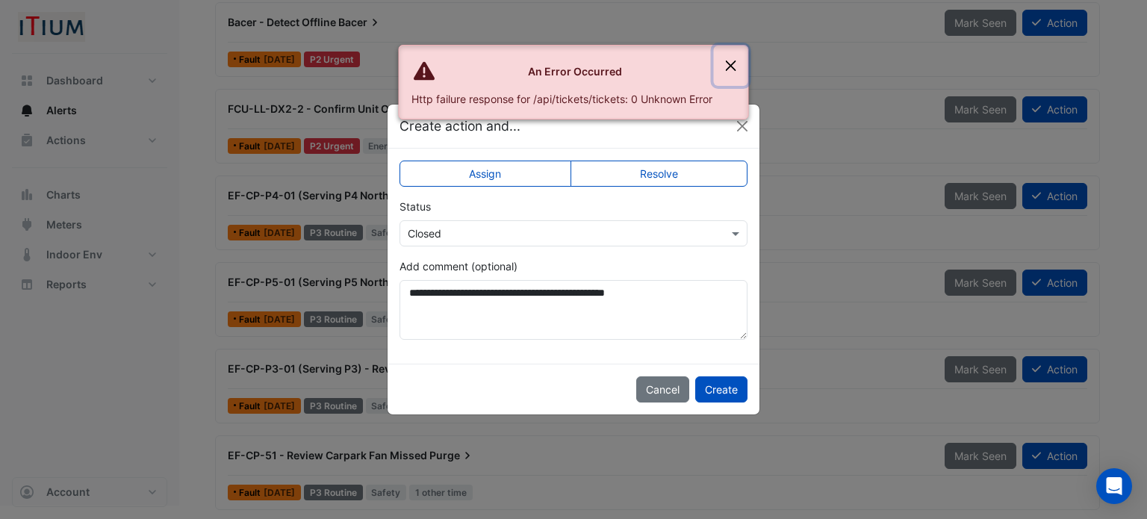
click at [735, 63] on button "Close" at bounding box center [731, 66] width 34 height 40
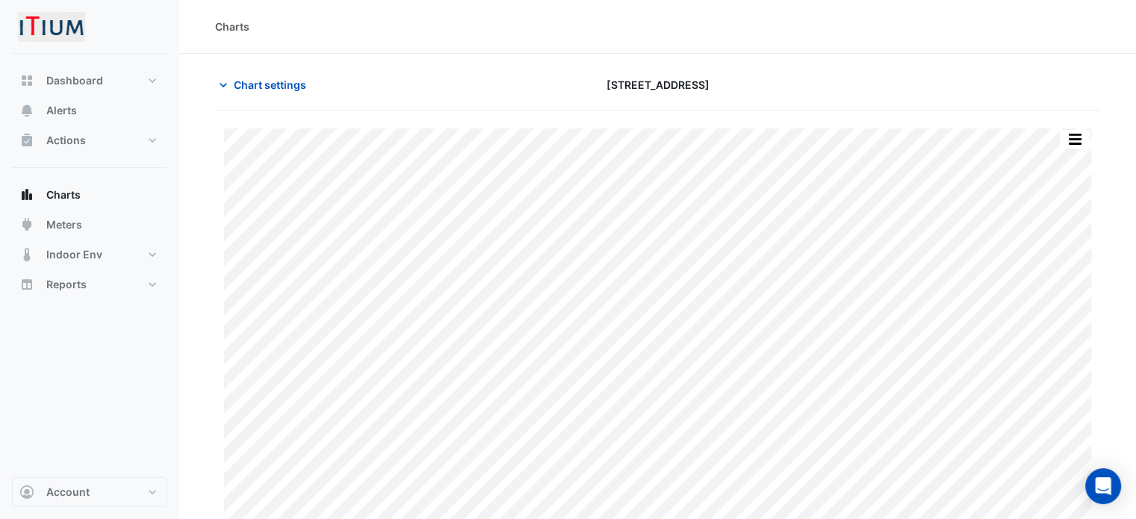
scroll to position [37, 0]
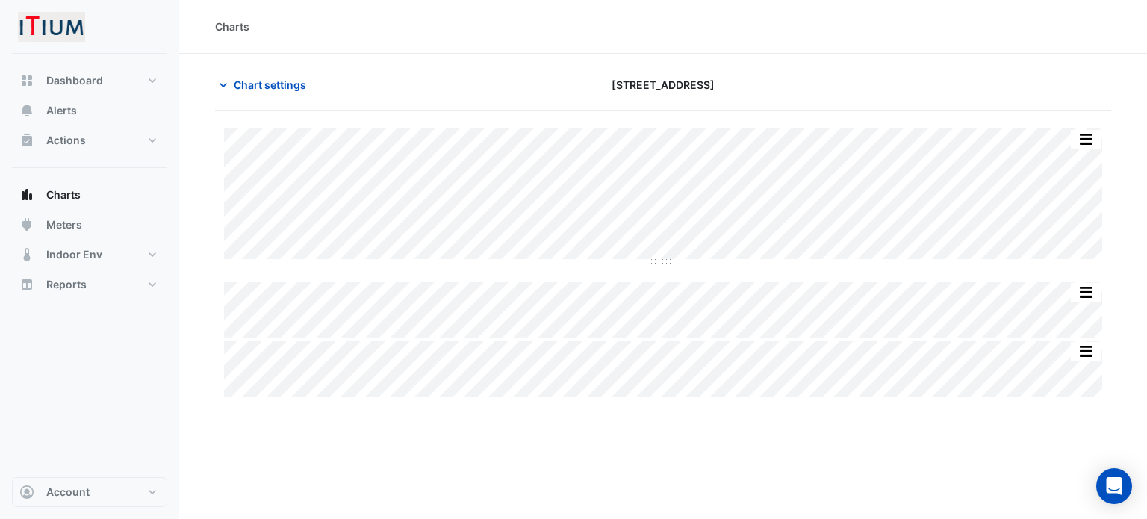
click at [899, 454] on div "Charts Chart settings 1 Spring Street Split All Split None Print Save as JPEG S…" at bounding box center [663, 259] width 968 height 519
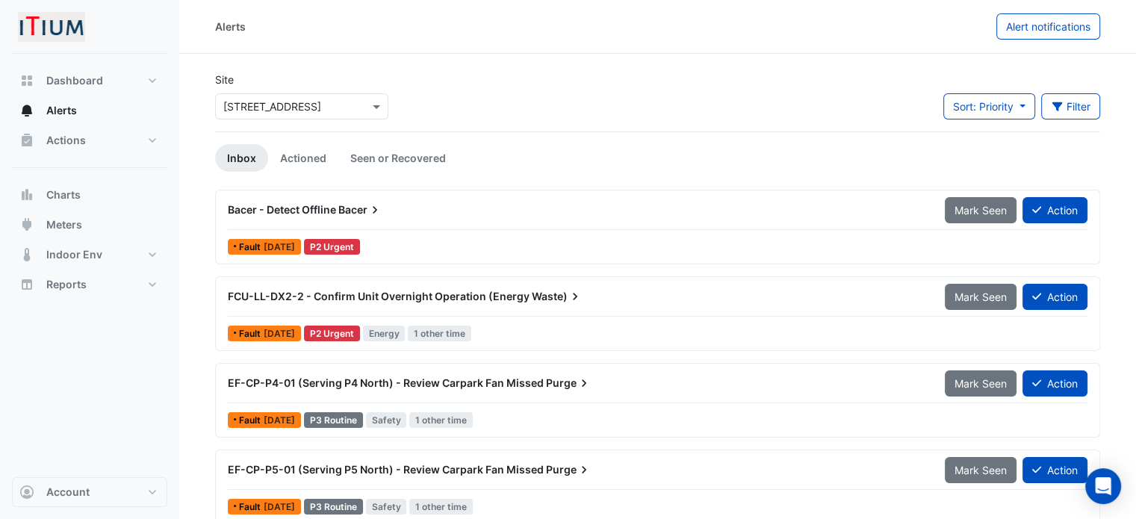
click at [678, 141] on app-alert-tickets "Site Select a Site × 1 Spring Street Sort: Priority Priority Updated Filter Tit…" at bounding box center [657, 382] width 885 height 621
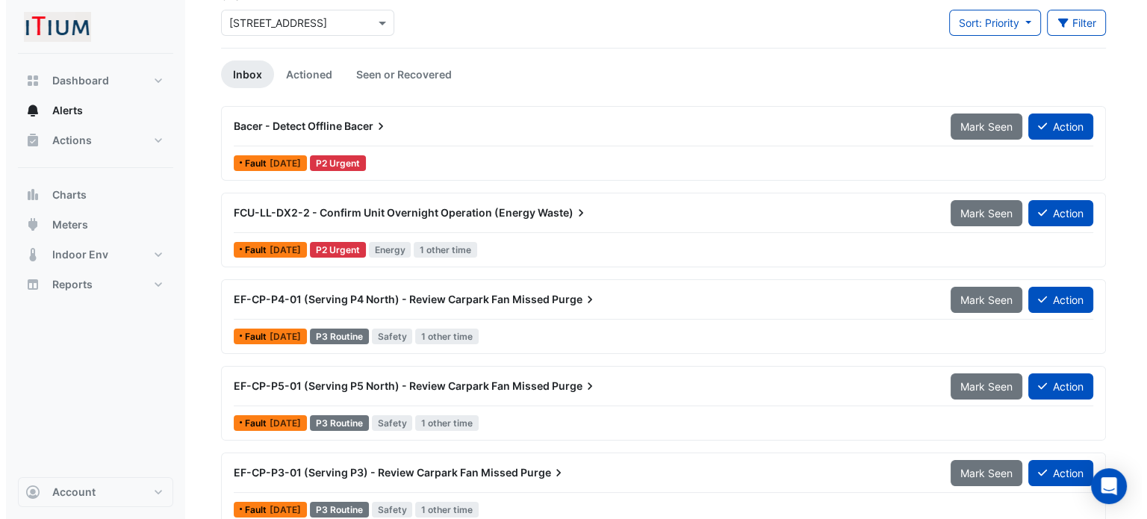
scroll to position [187, 0]
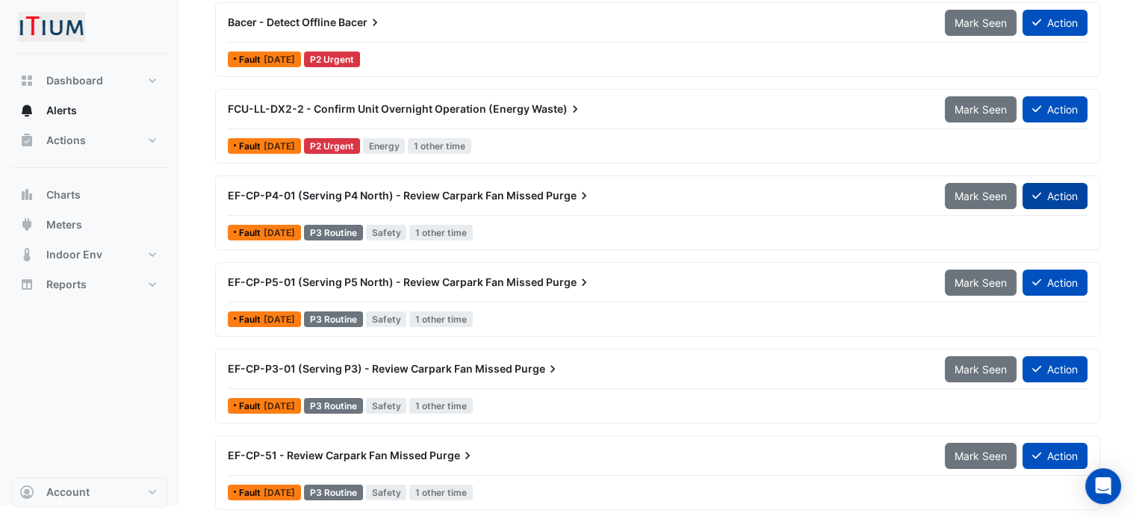
click at [1054, 196] on button "Action" at bounding box center [1054, 196] width 65 height 26
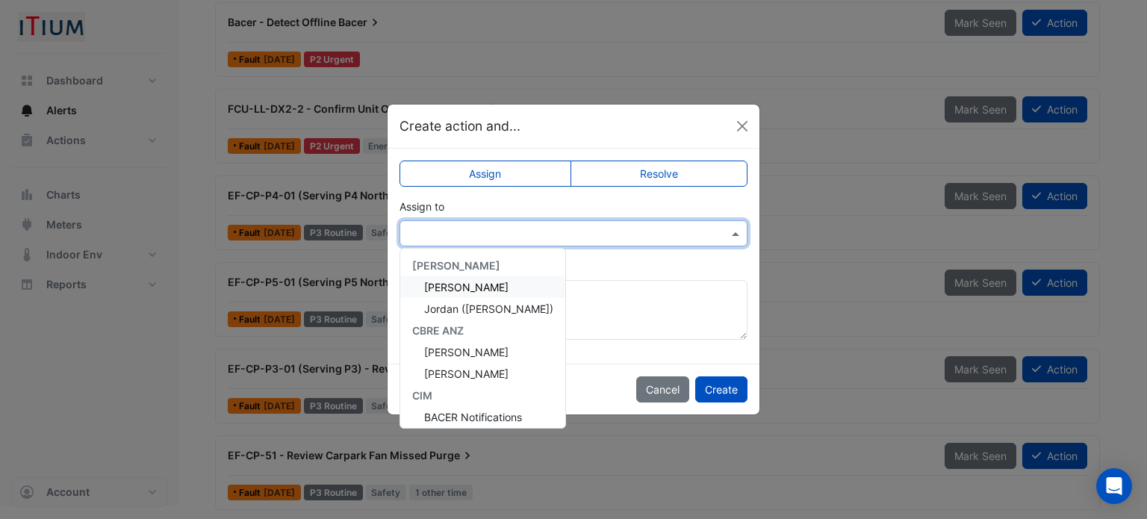
click at [482, 241] on div at bounding box center [573, 233] width 348 height 26
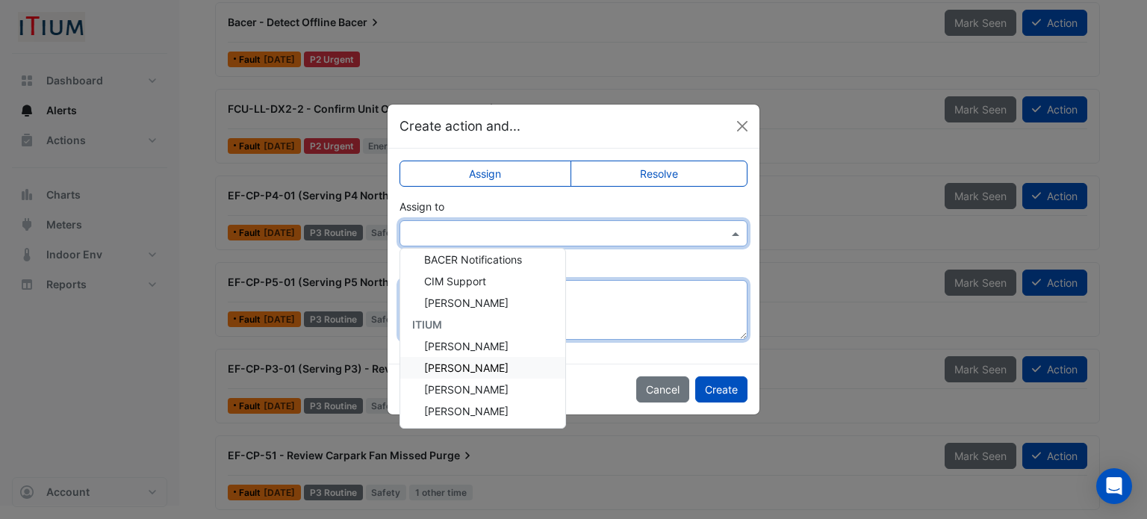
click at [614, 299] on textarea "Add comment (optional)" at bounding box center [573, 310] width 348 height 60
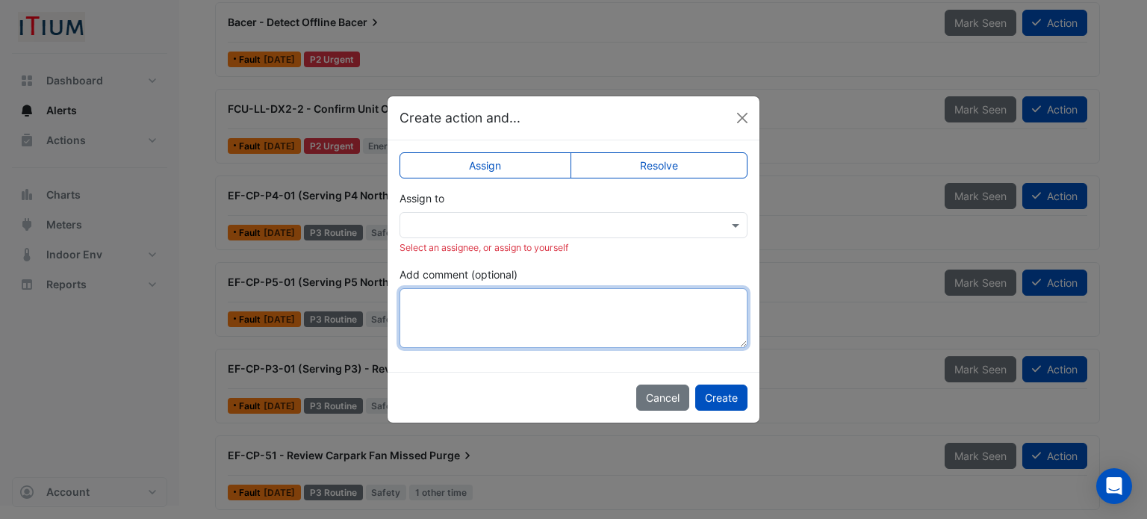
paste textarea "**********"
type textarea "**********"
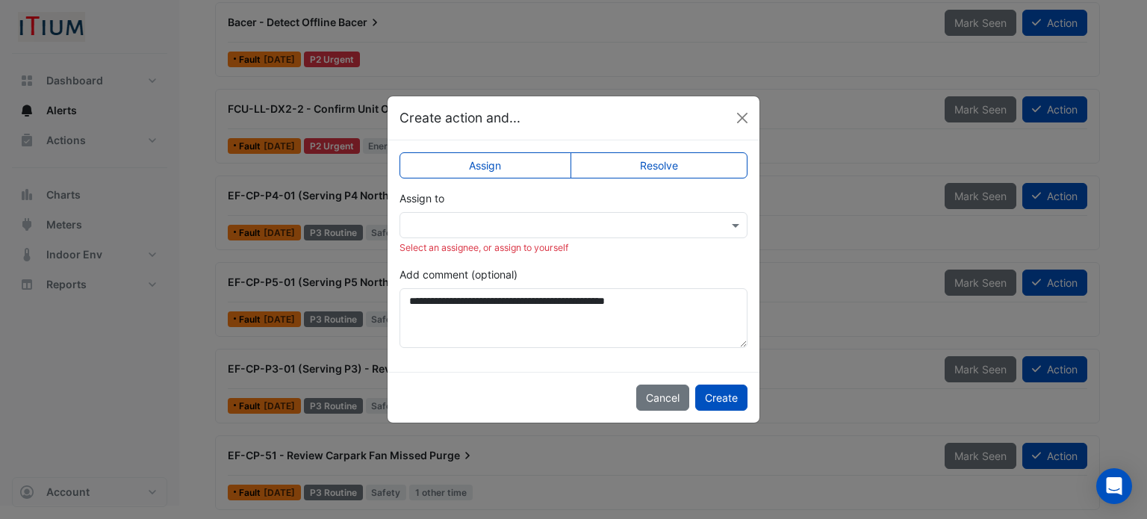
click at [650, 155] on label "Resolve" at bounding box center [659, 165] width 178 height 26
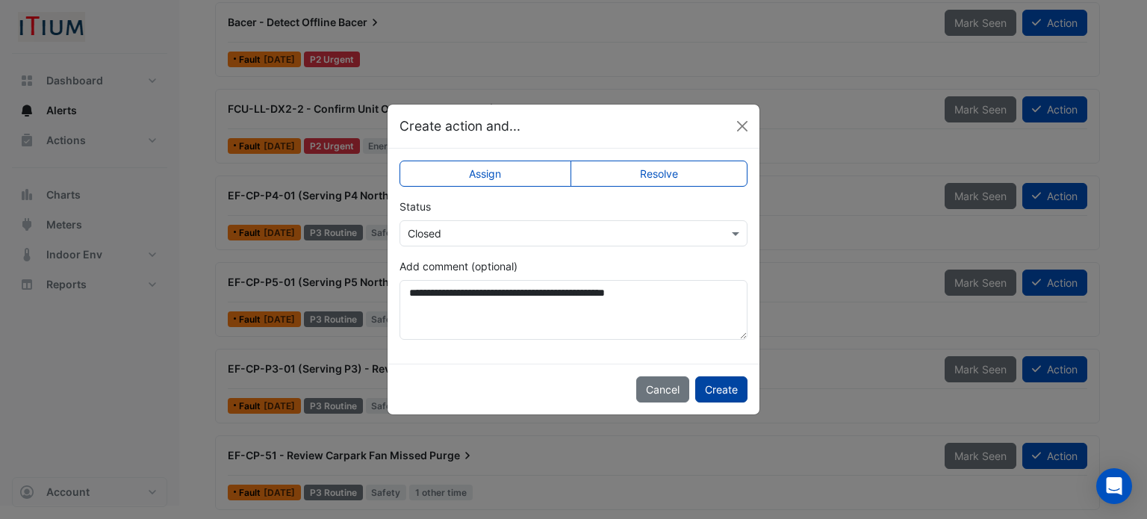
click at [732, 389] on button "Create" at bounding box center [721, 389] width 52 height 26
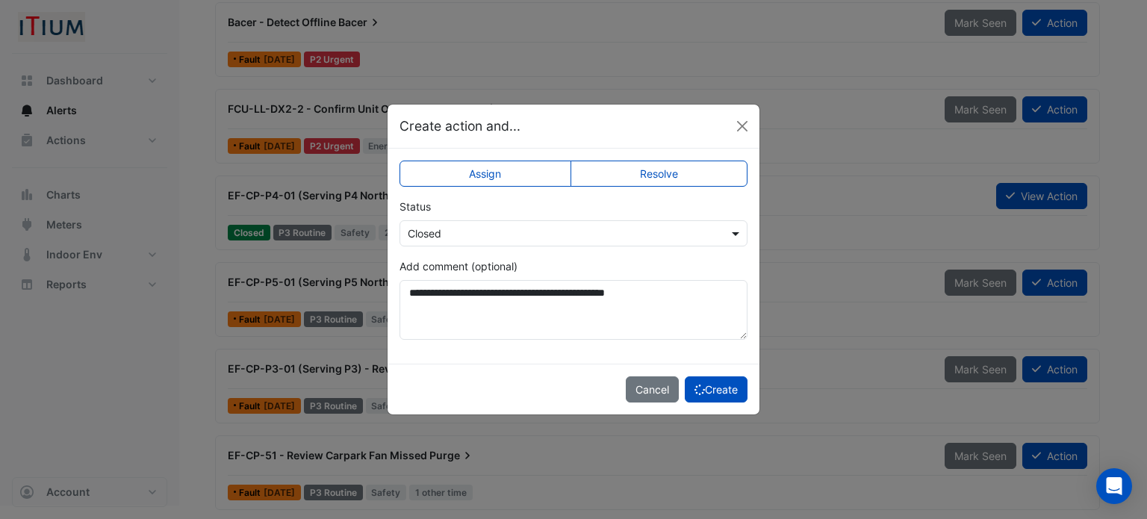
scroll to position [102, 0]
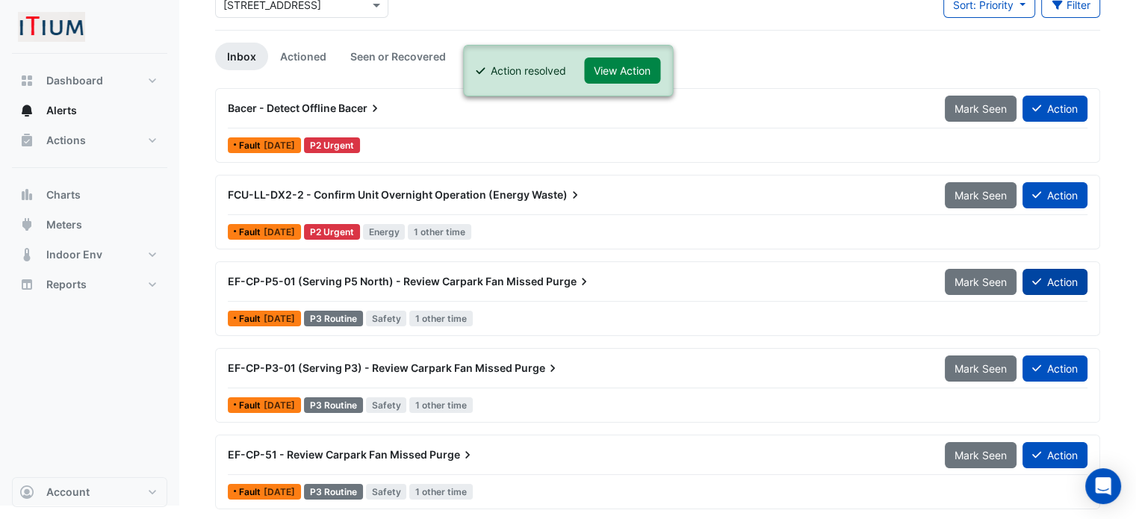
click at [1067, 278] on button "Action" at bounding box center [1054, 282] width 65 height 26
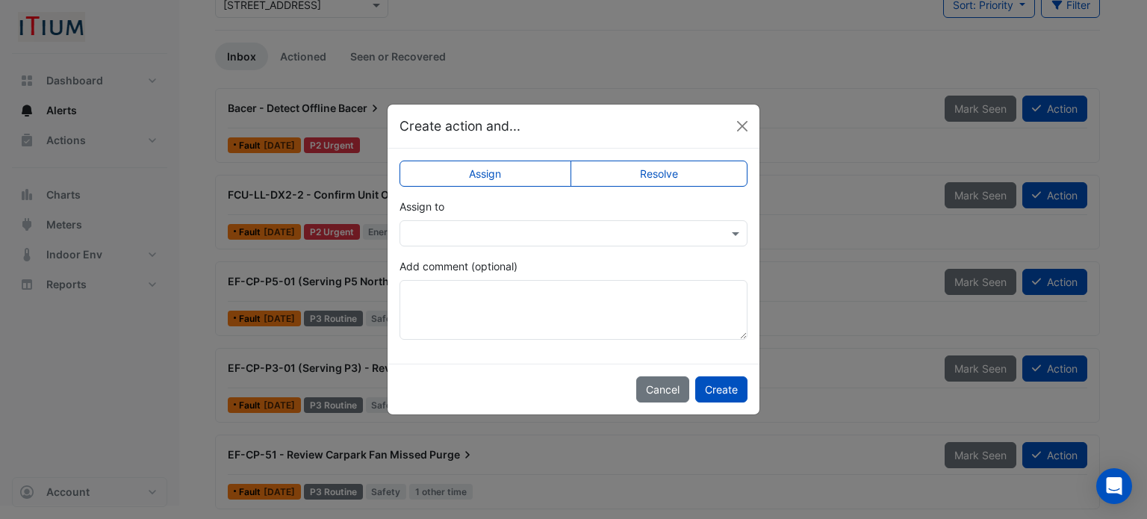
drag, startPoint x: 675, startPoint y: 175, endPoint x: 585, endPoint y: 253, distance: 118.6
click at [674, 177] on label "Resolve" at bounding box center [659, 174] width 178 height 26
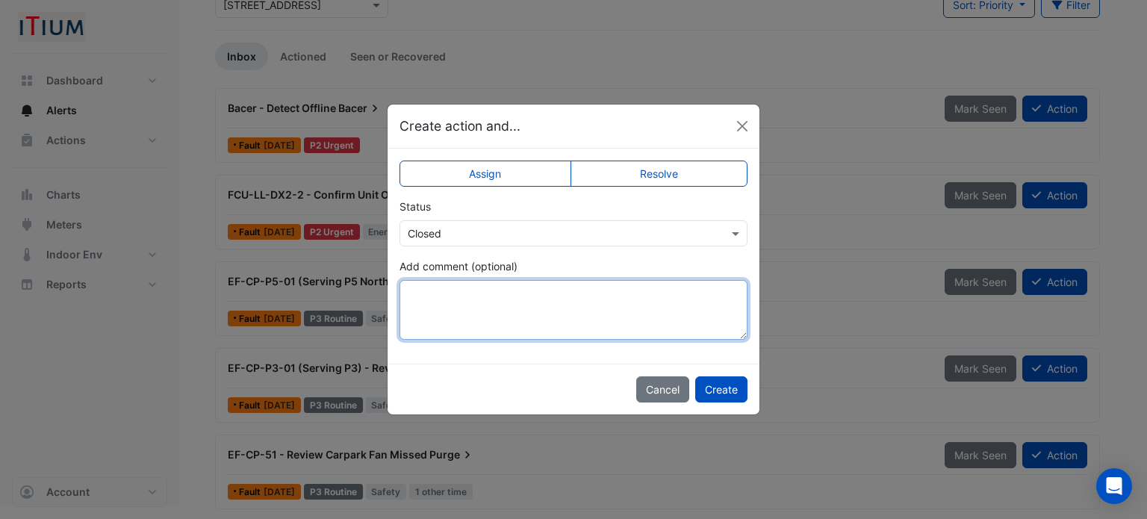
click at [511, 300] on textarea "Add comment (optional)" at bounding box center [573, 310] width 348 height 60
paste textarea "**********"
type textarea "**********"
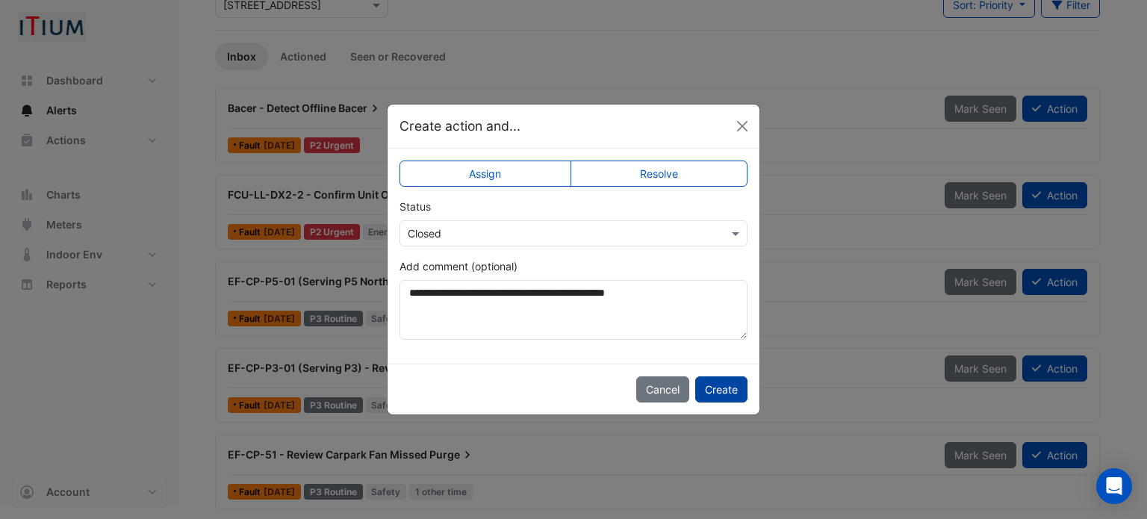
click at [739, 390] on button "Create" at bounding box center [721, 389] width 52 height 26
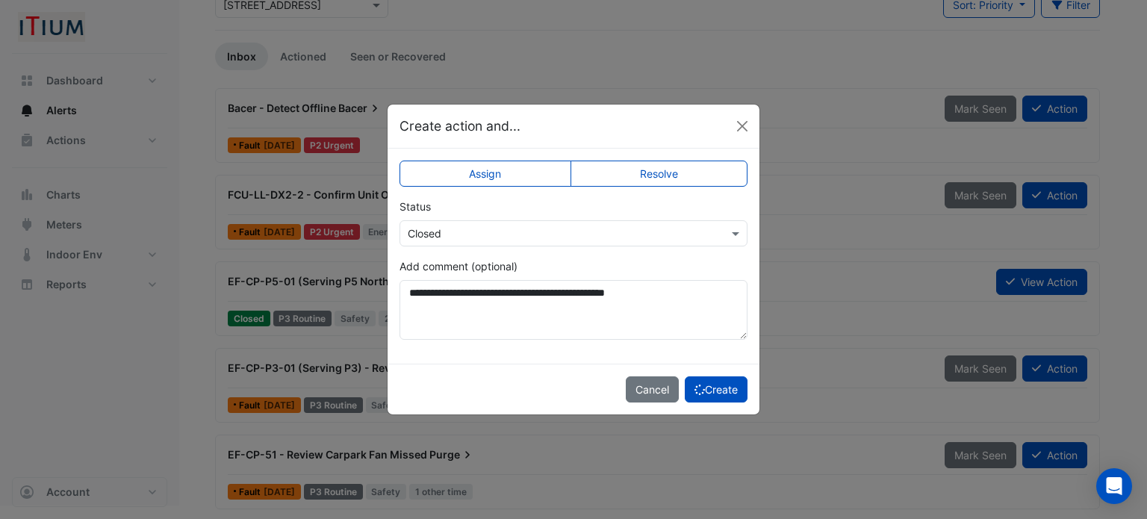
scroll to position [15, 0]
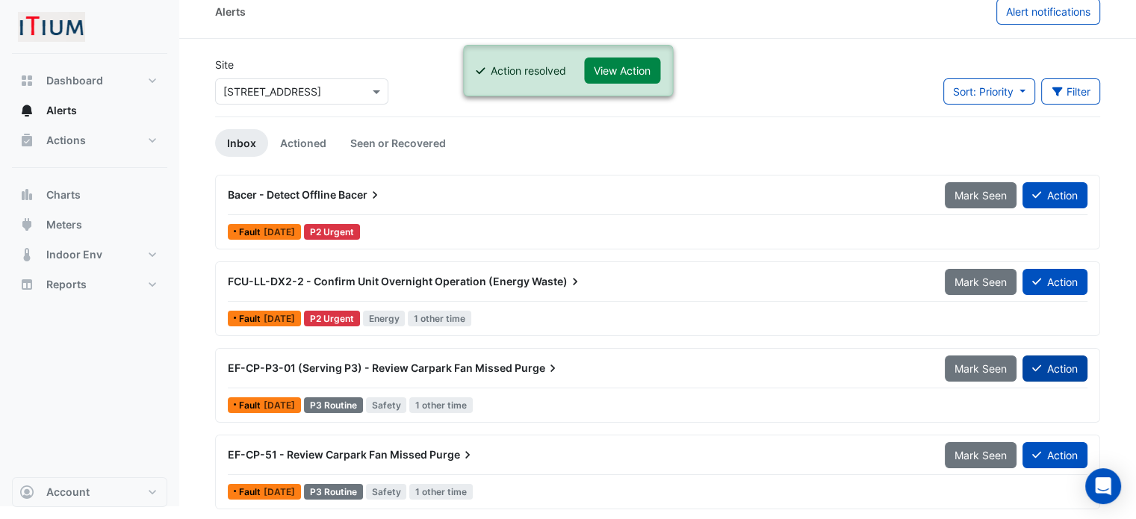
click at [1047, 372] on button "Action" at bounding box center [1054, 368] width 65 height 26
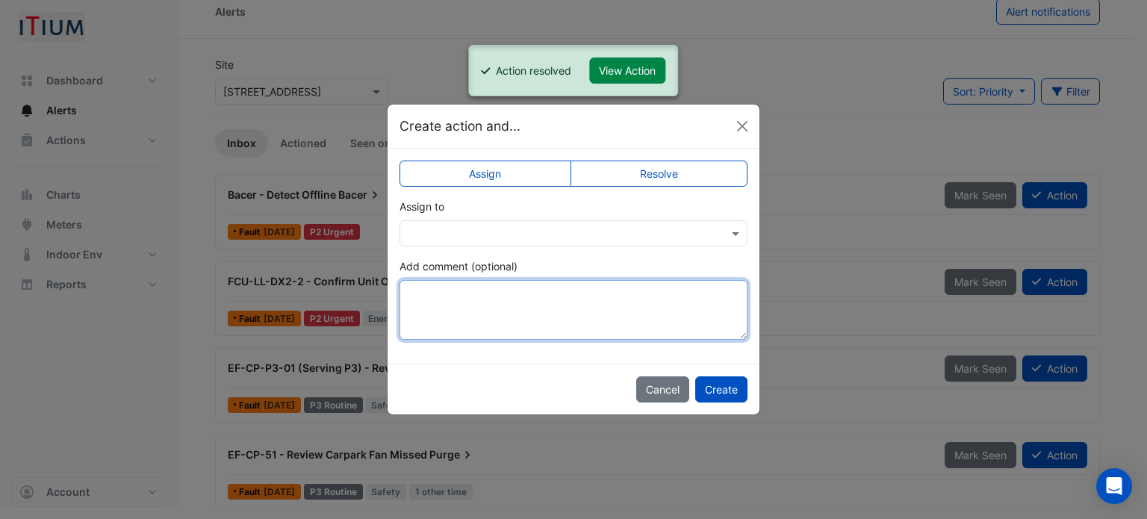
click at [517, 328] on textarea "Add comment (optional)" at bounding box center [573, 310] width 348 height 60
paste textarea "**********"
type textarea "**********"
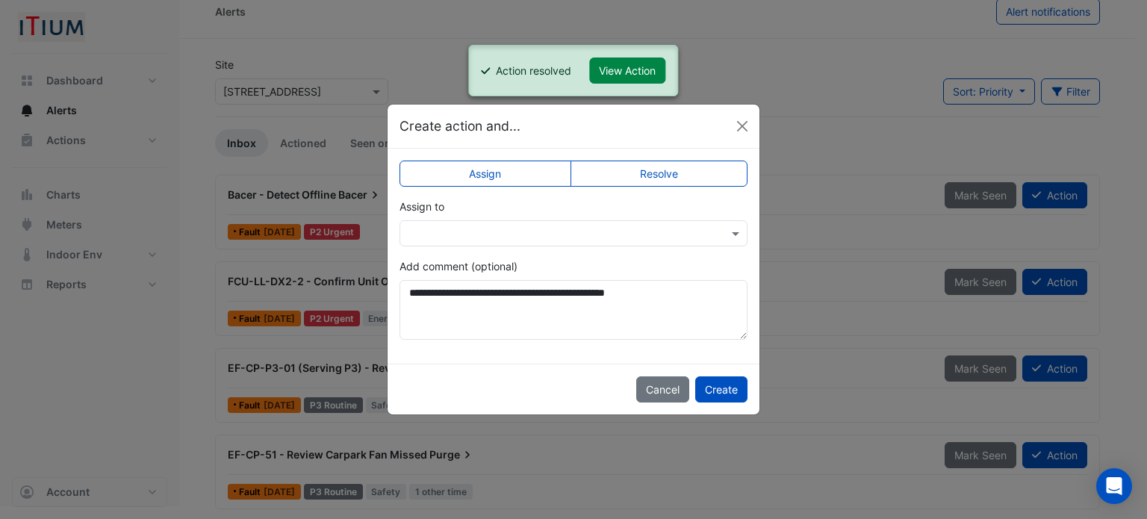
click at [675, 176] on label "Resolve" at bounding box center [659, 174] width 178 height 26
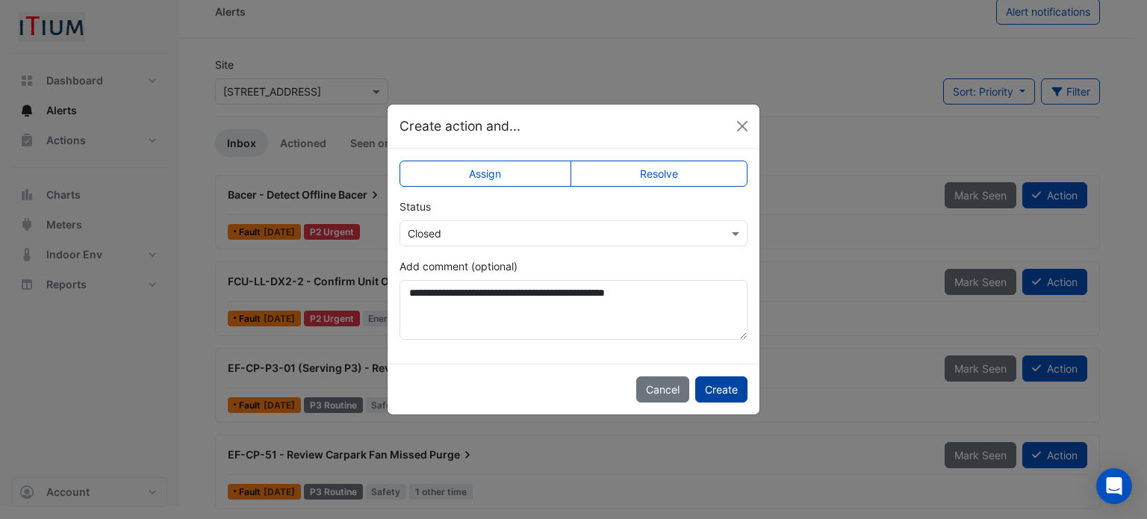
click at [738, 390] on button "Create" at bounding box center [721, 389] width 52 height 26
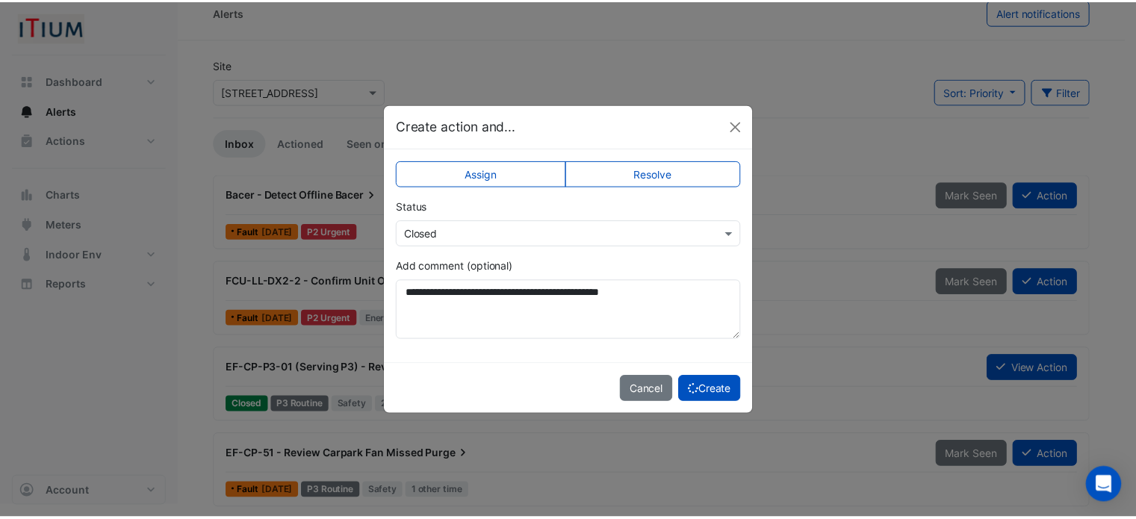
scroll to position [0, 0]
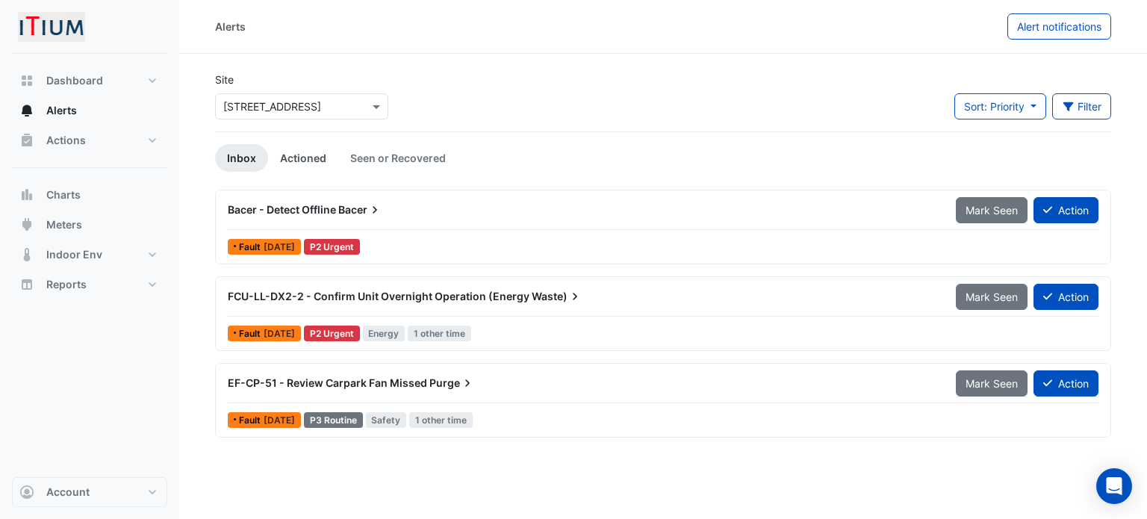
click at [305, 158] on link "Actioned" at bounding box center [303, 158] width 70 height 28
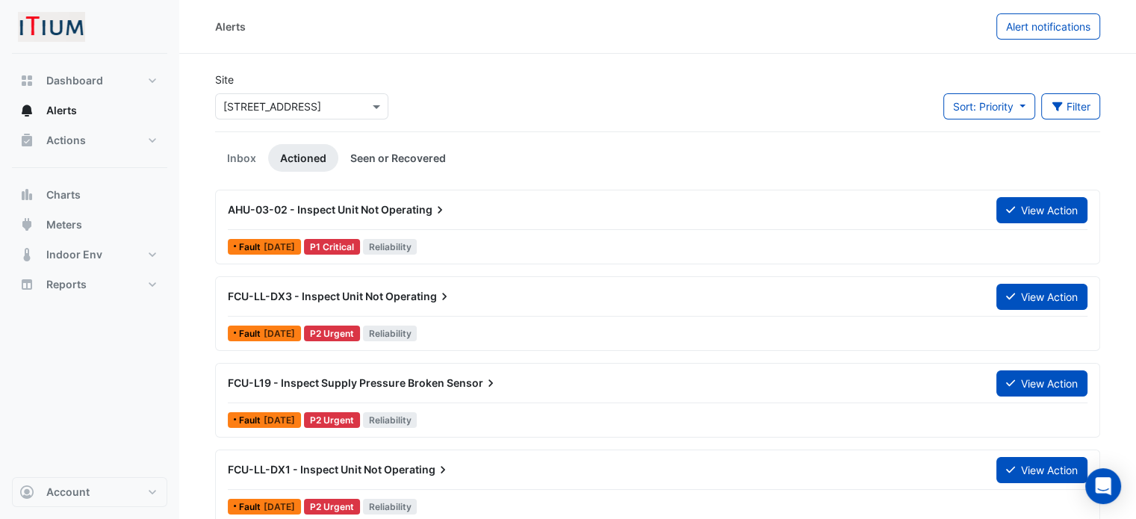
click at [427, 161] on link "Seen or Recovered" at bounding box center [397, 158] width 119 height 28
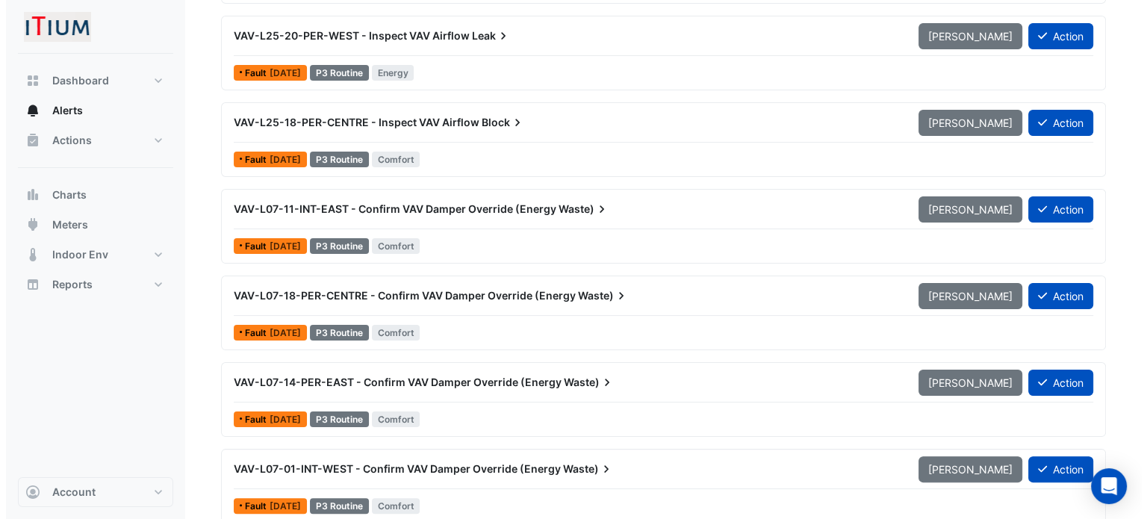
scroll to position [224, 0]
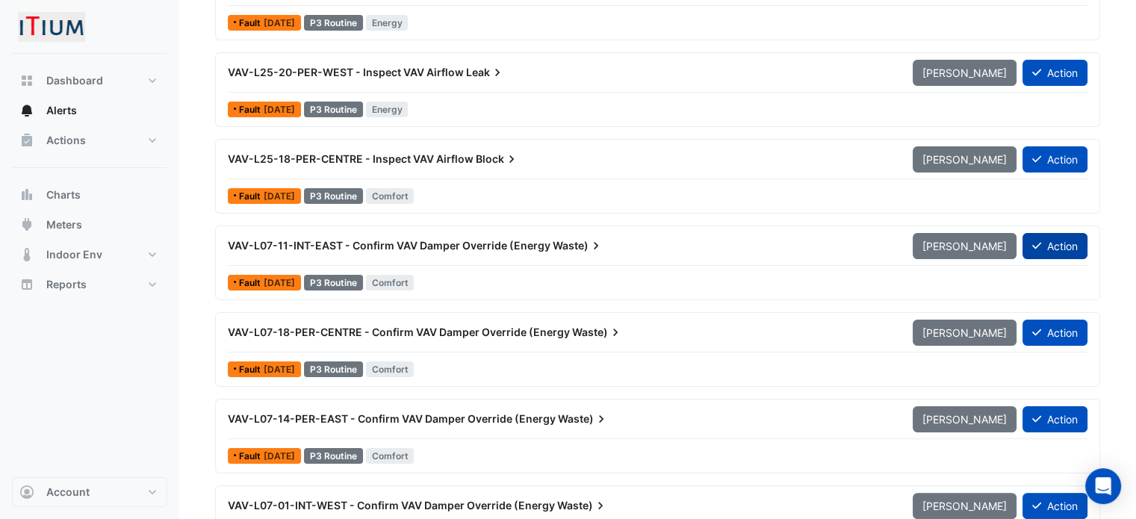
click at [1039, 243] on icon at bounding box center [1036, 246] width 9 height 7
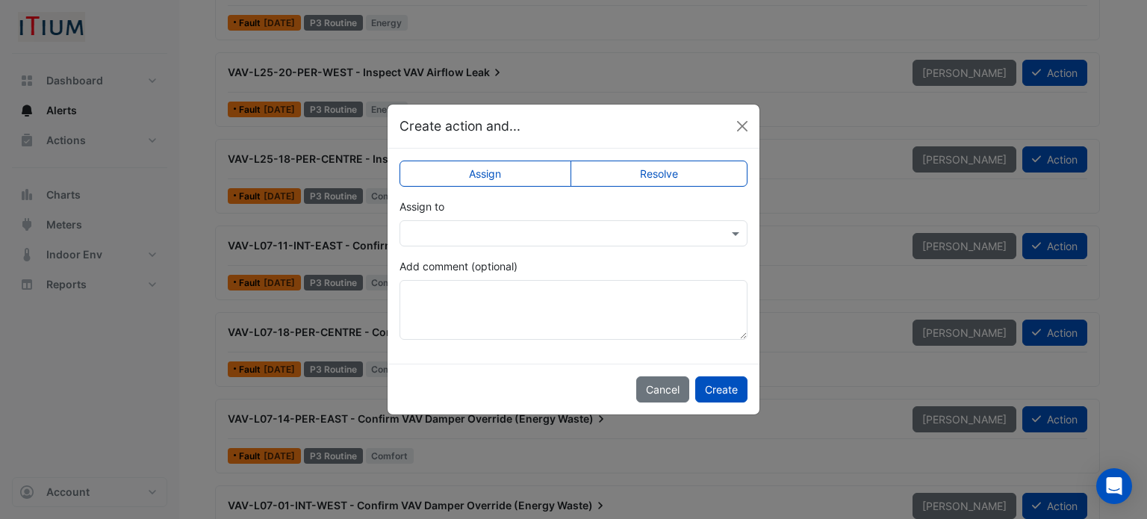
drag, startPoint x: 606, startPoint y: 217, endPoint x: 611, endPoint y: 226, distance: 10.4
click at [608, 220] on div "Assign to" at bounding box center [573, 223] width 348 height 48
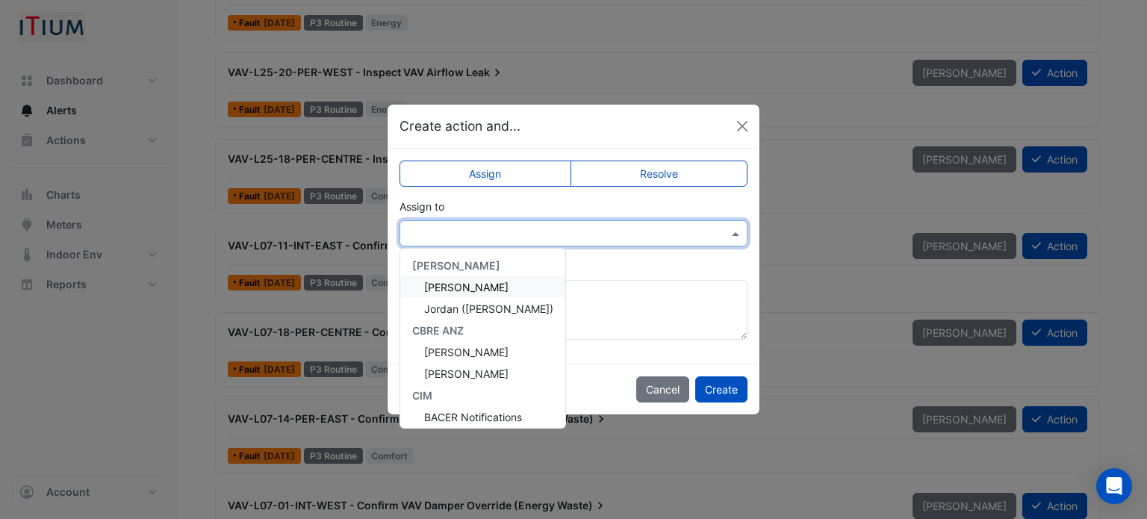
click at [611, 231] on input "text" at bounding box center [559, 234] width 302 height 16
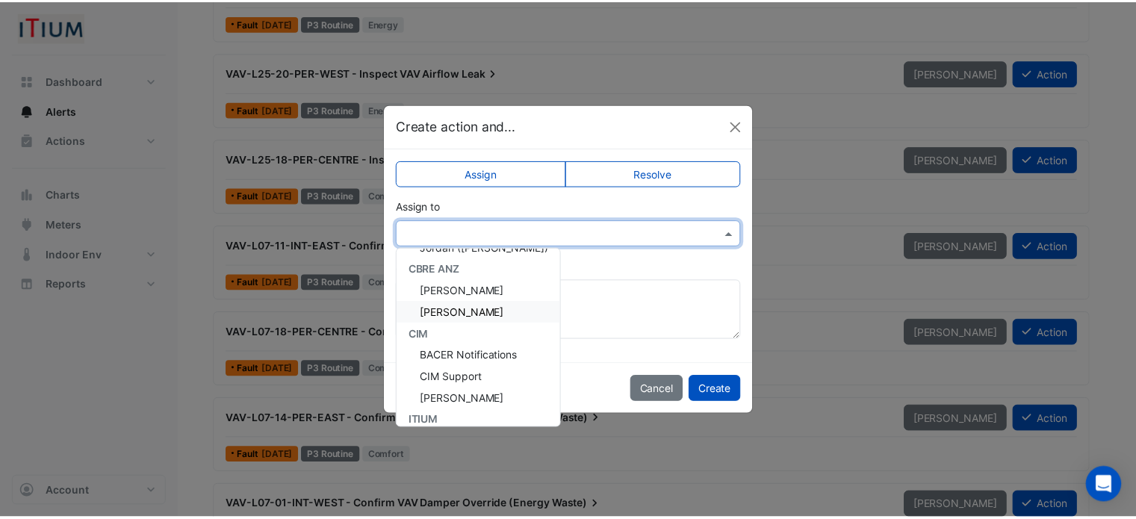
scroll to position [158, 0]
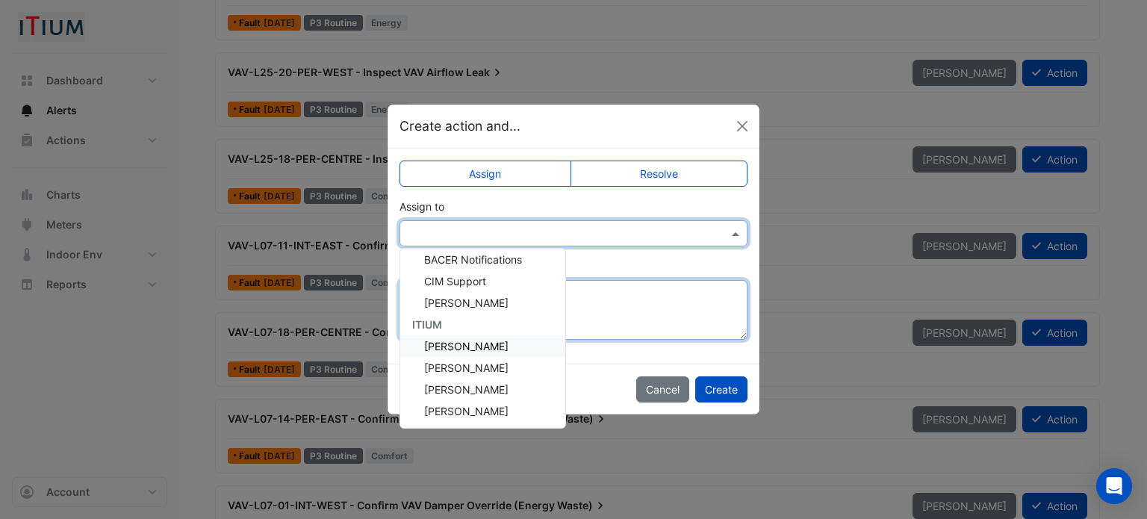
click at [651, 314] on textarea "Add comment (optional)" at bounding box center [573, 310] width 348 height 60
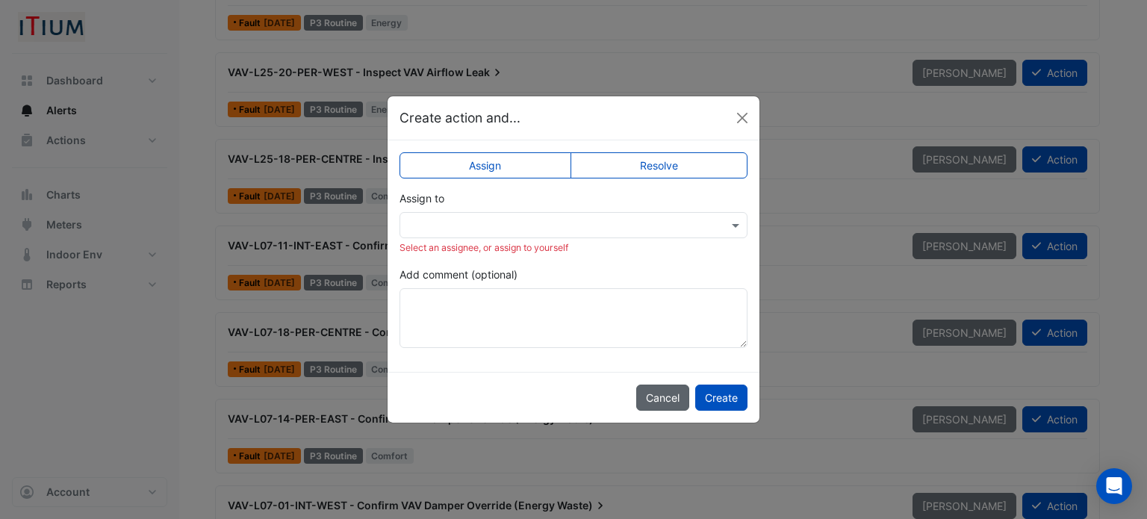
click at [662, 398] on button "Cancel" at bounding box center [662, 397] width 53 height 26
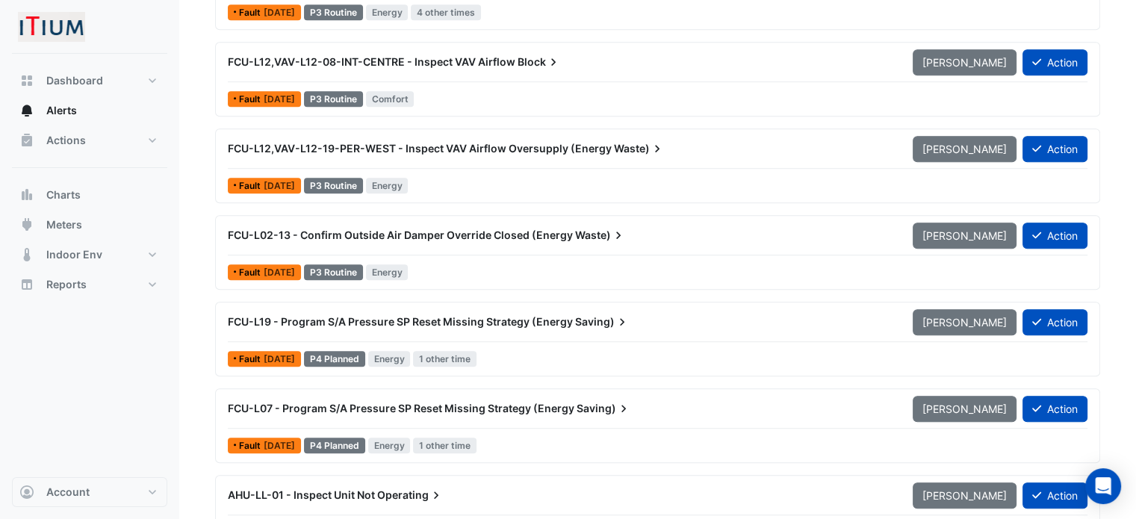
scroll to position [1045, 0]
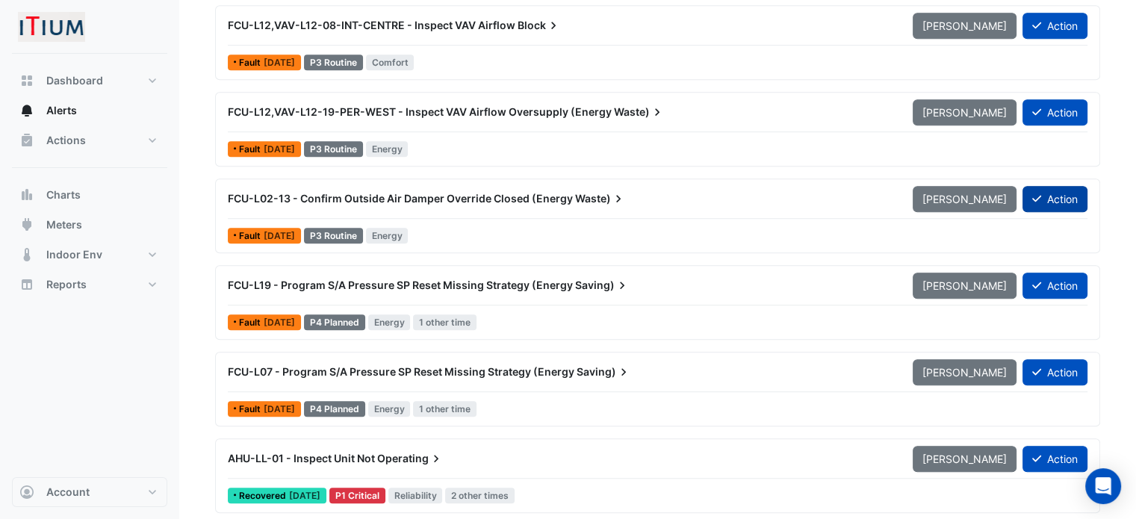
click at [1075, 193] on button "Action" at bounding box center [1054, 199] width 65 height 26
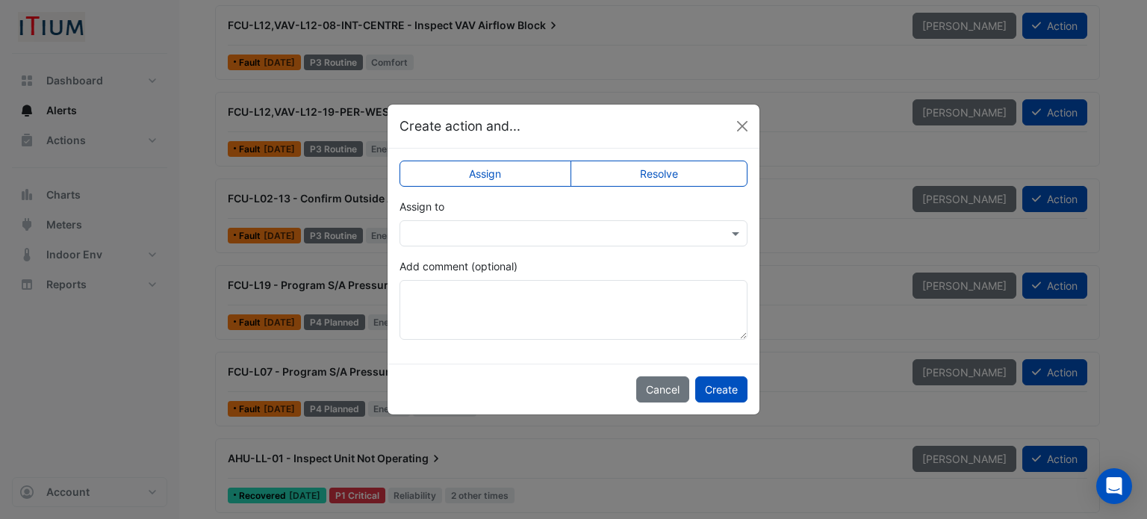
click at [686, 178] on label "Resolve" at bounding box center [659, 174] width 178 height 26
click at [722, 390] on button "Create" at bounding box center [721, 389] width 52 height 26
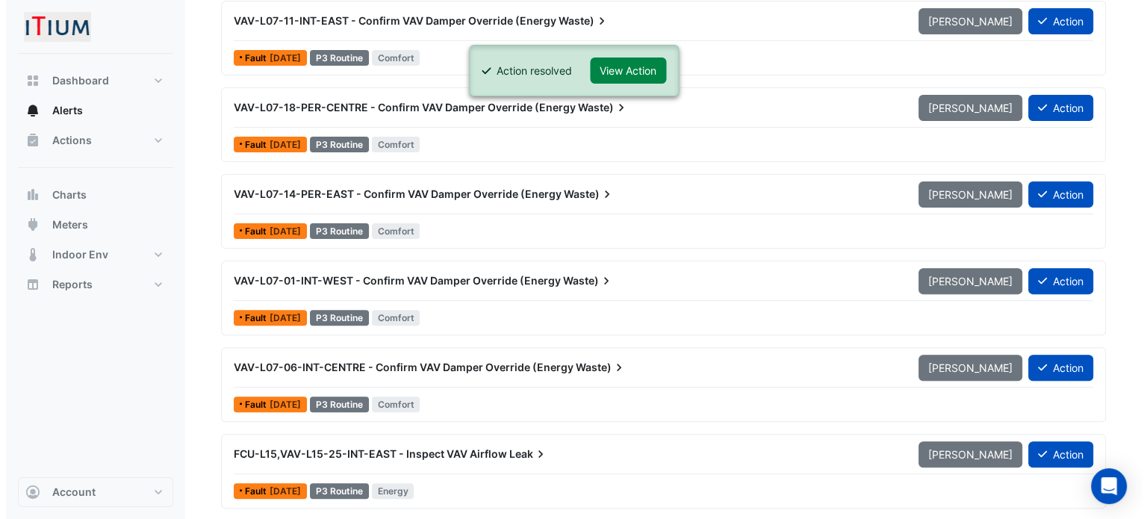
scroll to position [0, 0]
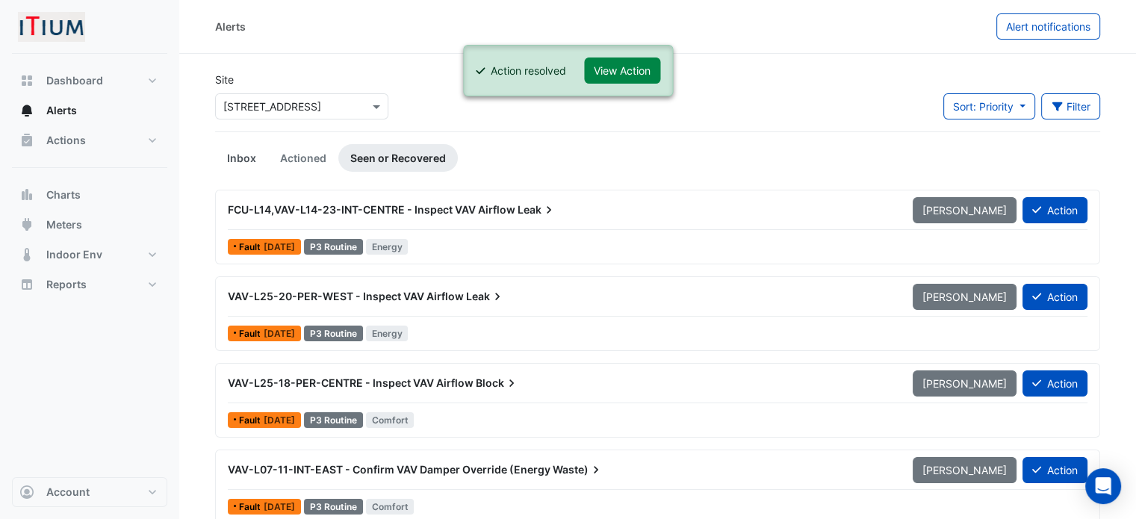
click at [257, 160] on link "Inbox" at bounding box center [241, 158] width 53 height 28
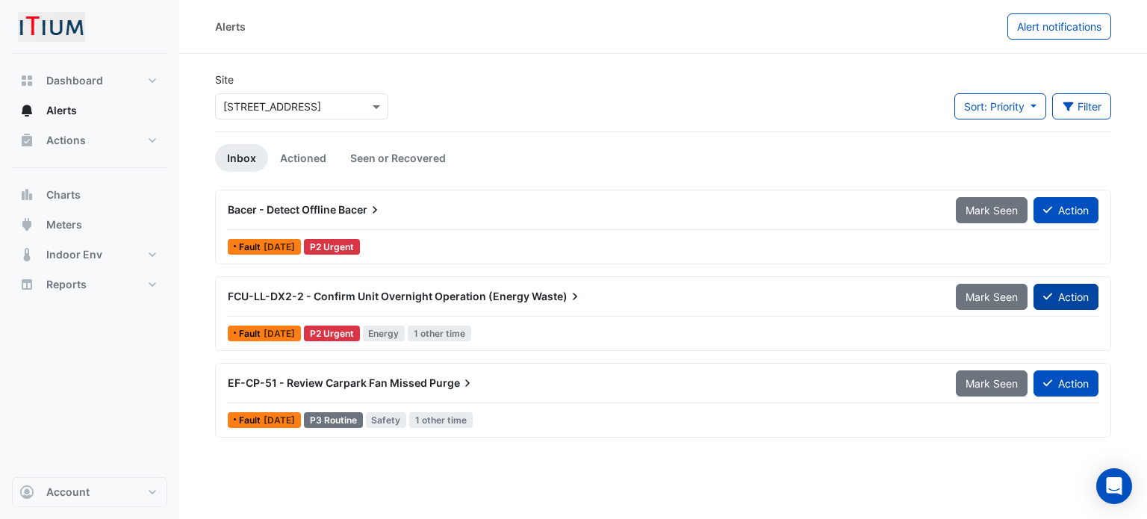
click at [1076, 290] on button "Action" at bounding box center [1065, 297] width 65 height 26
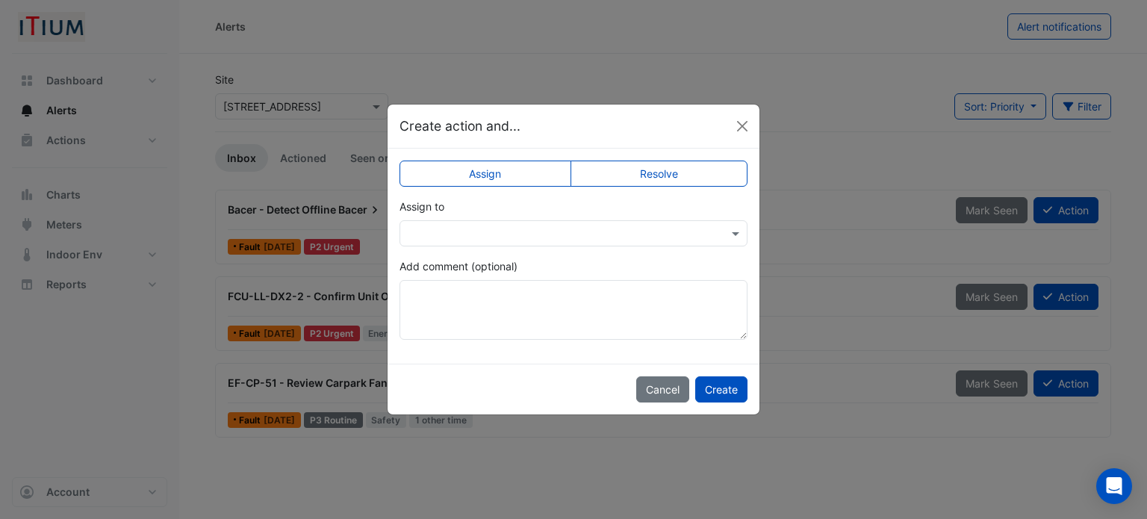
click at [642, 175] on label "Resolve" at bounding box center [659, 174] width 178 height 26
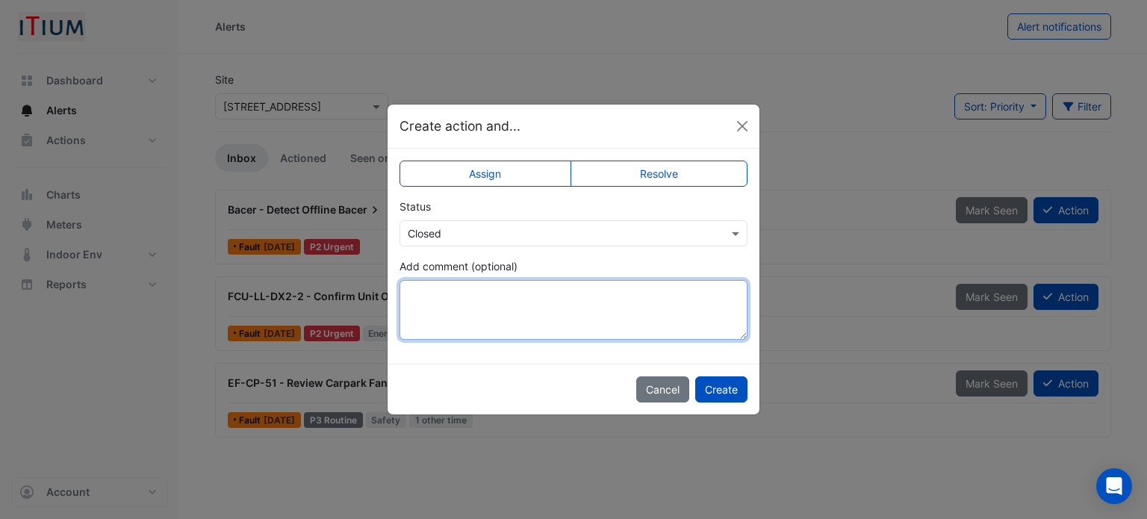
click at [455, 315] on textarea "Add comment (optional)" at bounding box center [573, 310] width 348 height 60
type textarea "**********"
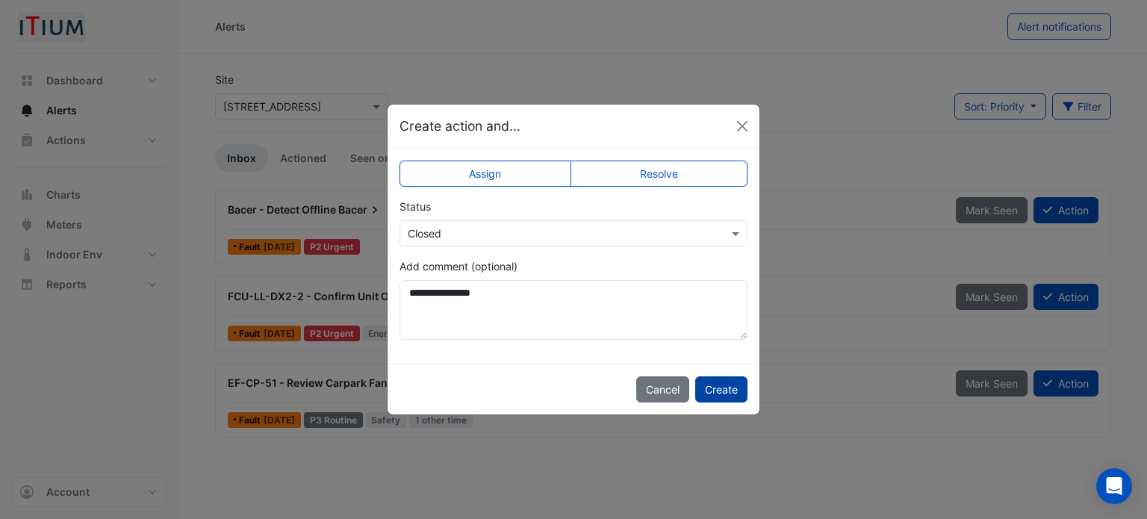
click at [718, 388] on button "Create" at bounding box center [721, 389] width 52 height 26
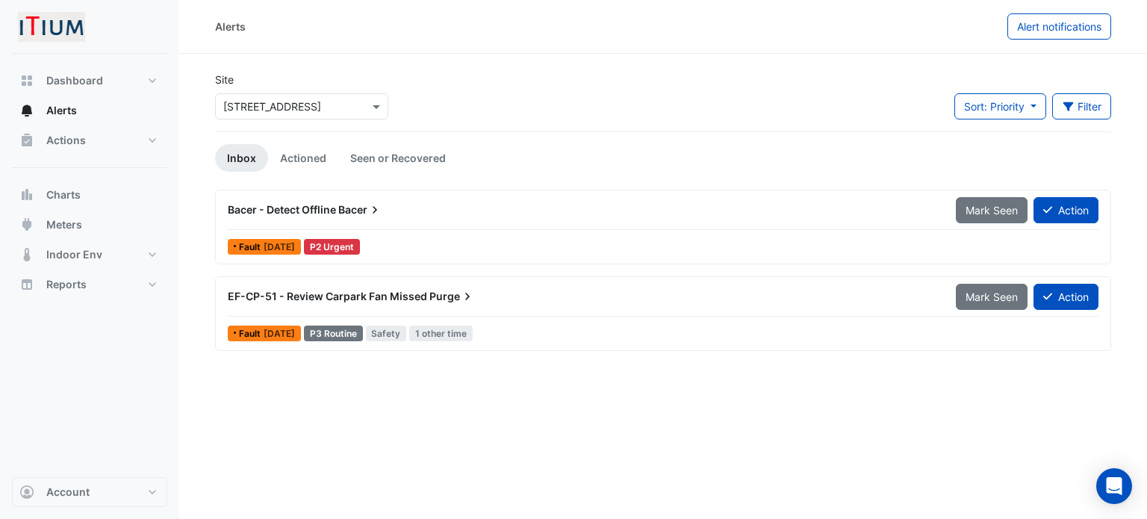
click at [614, 84] on div "Site Select a Site × 1 Spring Street Sort: Priority Priority Updated Filter Tit…" at bounding box center [663, 102] width 914 height 60
